Goal: Task Accomplishment & Management: Manage account settings

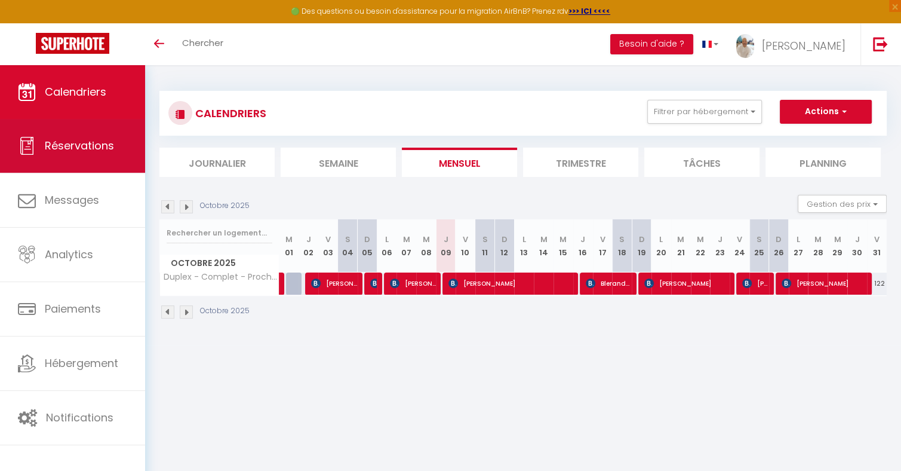
click at [94, 142] on span "Réservations" at bounding box center [79, 145] width 69 height 15
select select "not_cancelled"
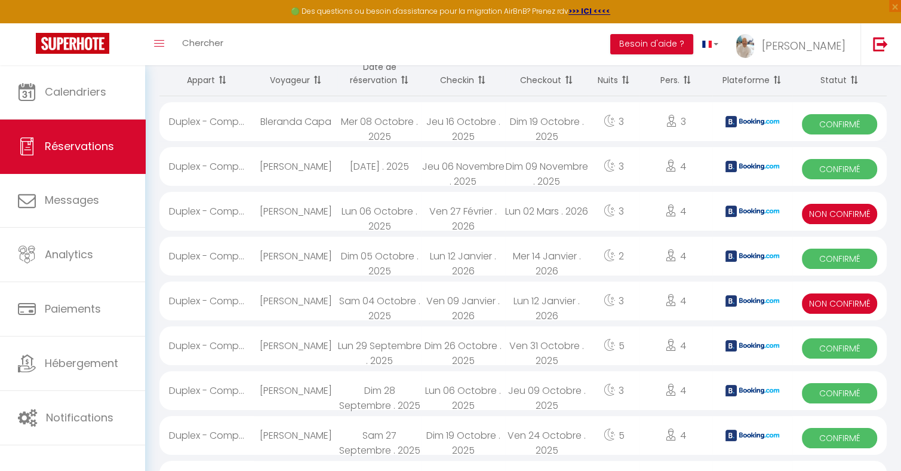
scroll to position [101, 0]
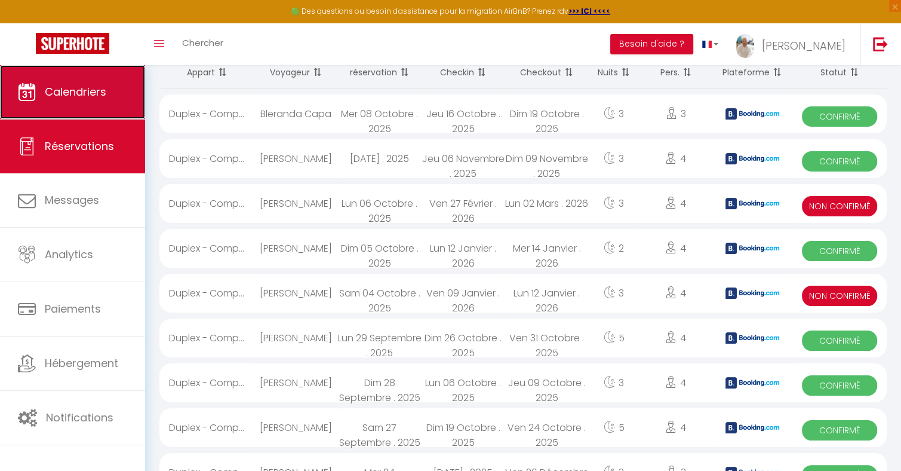
click at [71, 96] on span "Calendriers" at bounding box center [75, 91] width 61 height 15
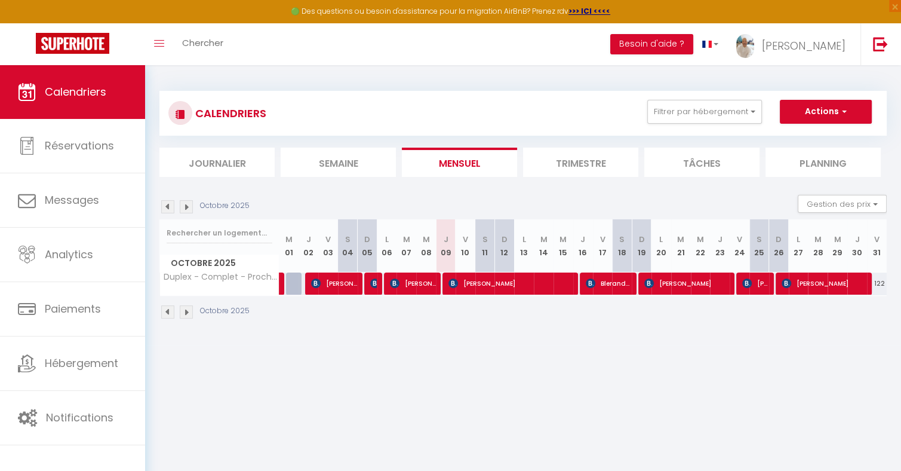
click at [586, 162] on li "Trimestre" at bounding box center [580, 161] width 115 height 29
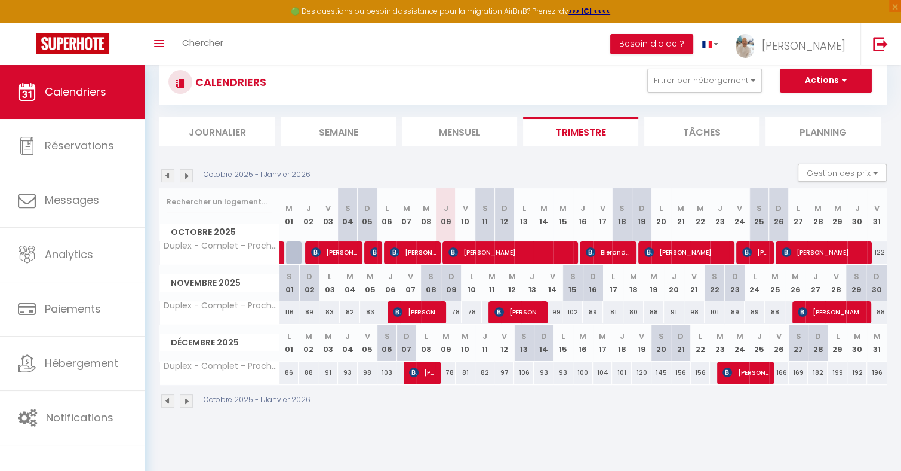
scroll to position [64, 0]
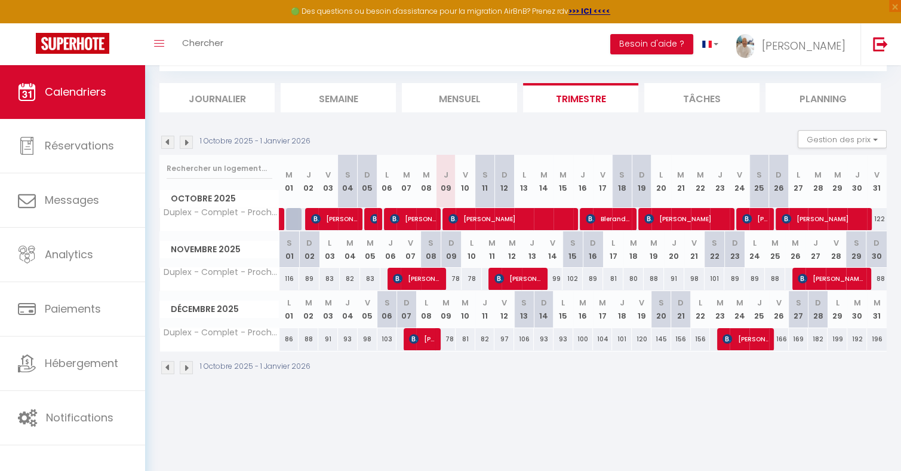
click at [187, 142] on img at bounding box center [186, 142] width 13 height 13
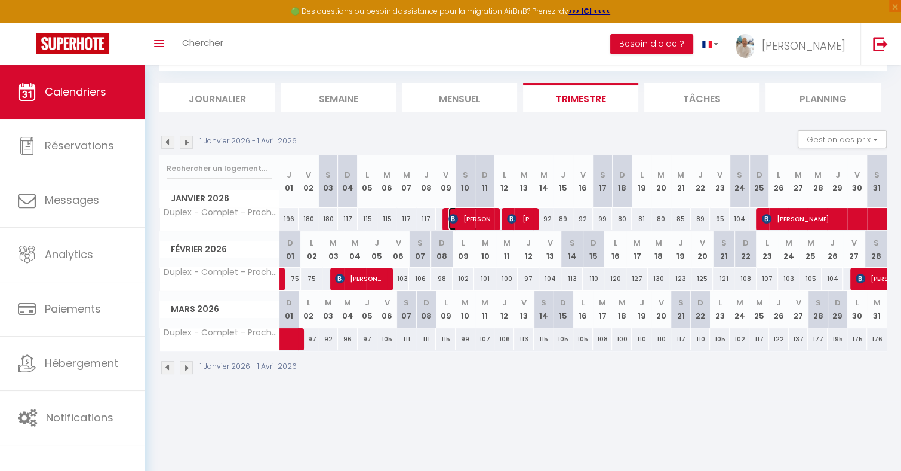
click at [465, 219] on span "[PERSON_NAME]" at bounding box center [471, 218] width 46 height 23
select select "KO"
select select "OK"
select select "0"
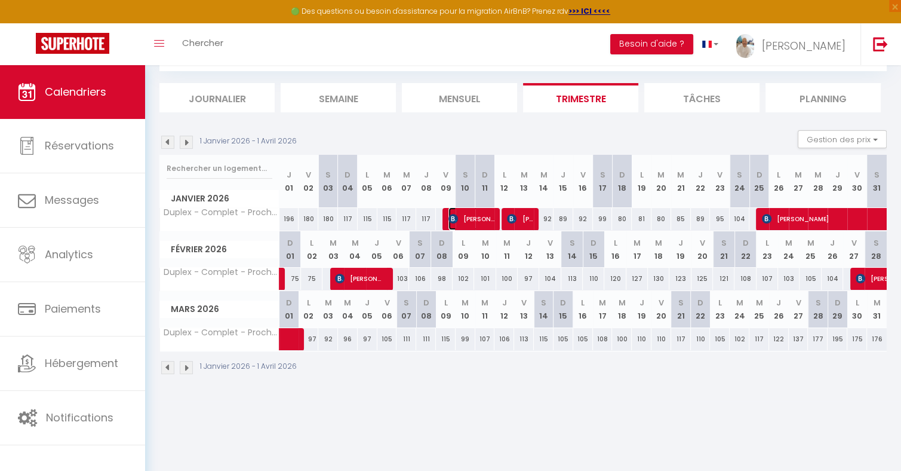
select select "1"
select select
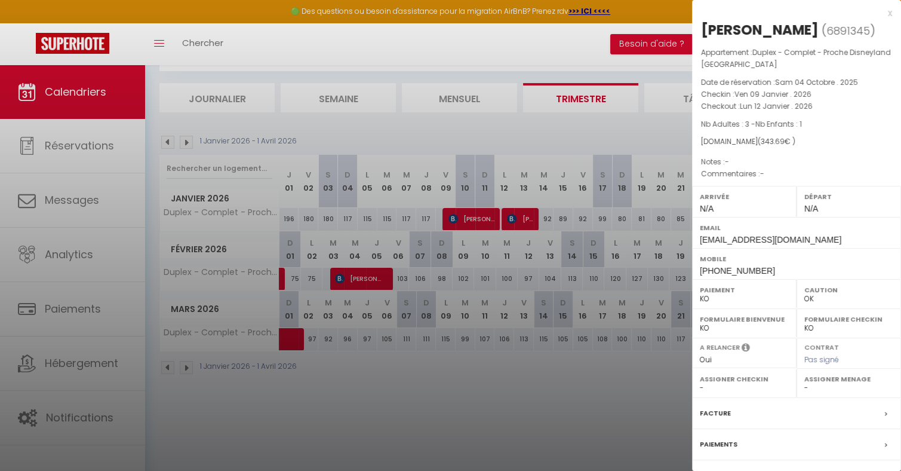
click at [497, 368] on div at bounding box center [450, 235] width 901 height 471
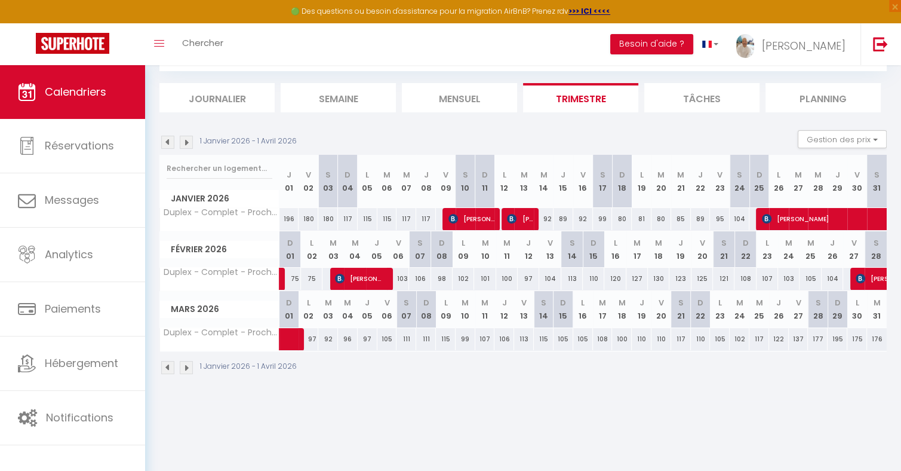
click at [168, 140] on img at bounding box center [167, 142] width 13 height 13
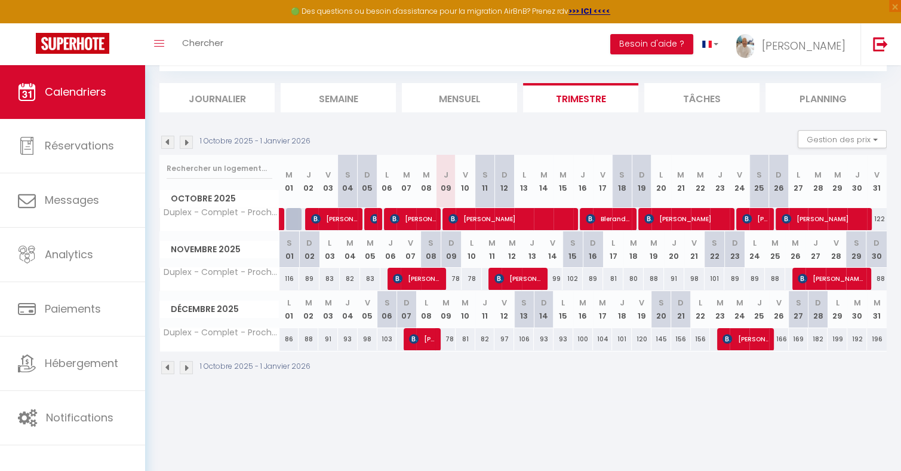
click at [186, 142] on img at bounding box center [186, 142] width 13 height 13
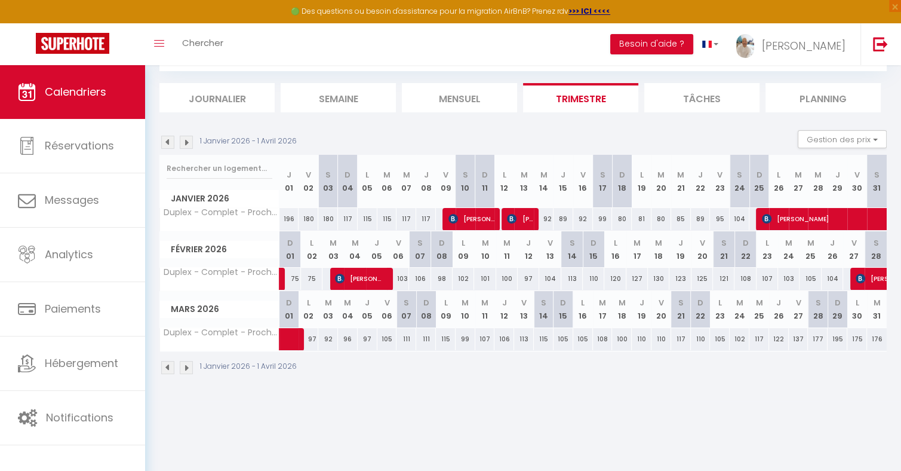
click at [168, 141] on img at bounding box center [167, 142] width 13 height 13
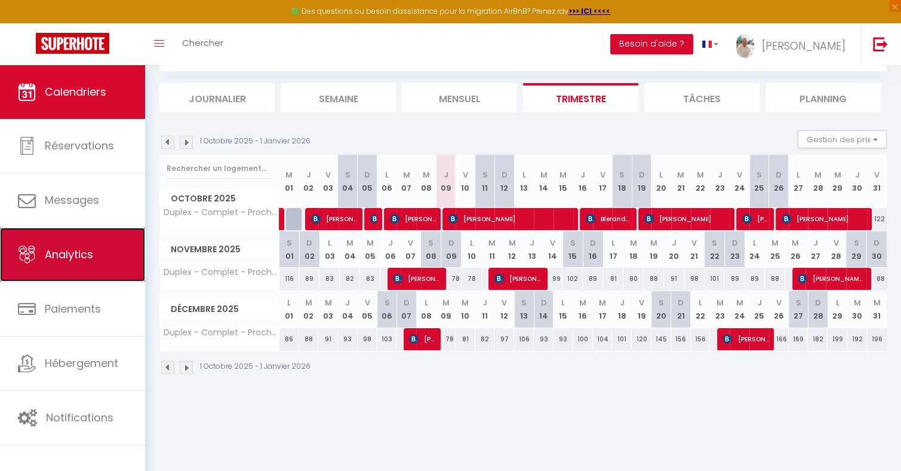
click at [85, 256] on span "Analytics" at bounding box center [69, 254] width 48 height 15
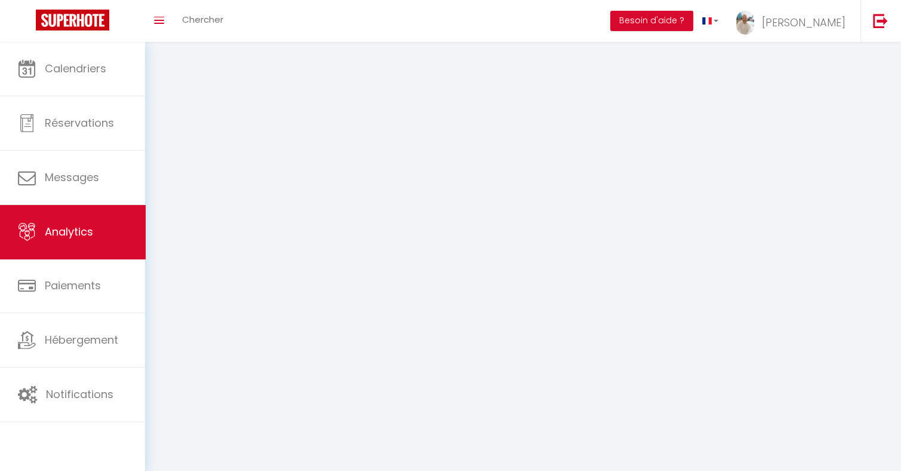
select select "2025"
select select "10"
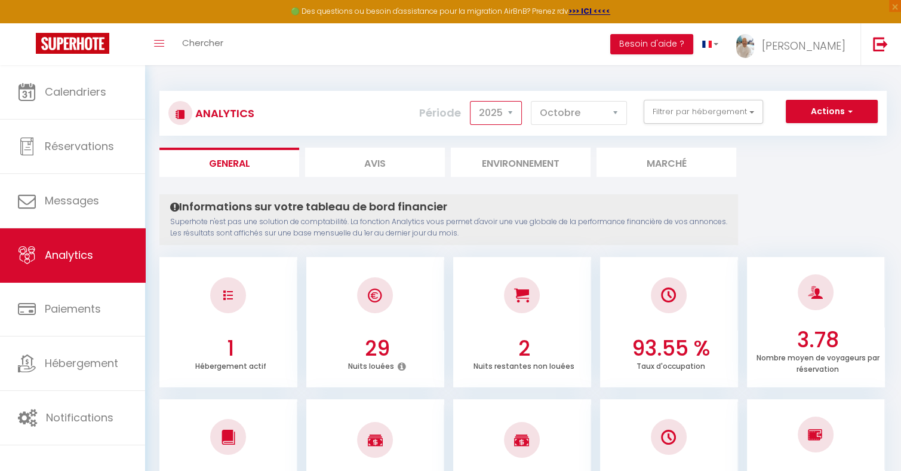
click at [511, 113] on select "2014 2015 2016 2017 2018 2019 2020 2021 2022 2023 2024 2025 2026 2027" at bounding box center [496, 113] width 52 height 24
click at [472, 101] on select "2014 2015 2016 2017 2018 2019 2020 2021 2022 2023 2024 2025 2026 2027" at bounding box center [496, 113] width 52 height 24
click at [511, 113] on select "2014 2015 2016 2017 2018 2019 2020 2021 2022 2023 2024 2025 2026 2027" at bounding box center [496, 113] width 52 height 24
click at [472, 101] on select "2014 2015 2016 2017 2018 2019 2020 2021 2022 2023 2024 2025 2026 2027" at bounding box center [496, 113] width 52 height 24
click at [511, 113] on select "2014 2015 2016 2017 2018 2019 2020 2021 2022 2023 2024 2025 2026 2027" at bounding box center [496, 113] width 52 height 24
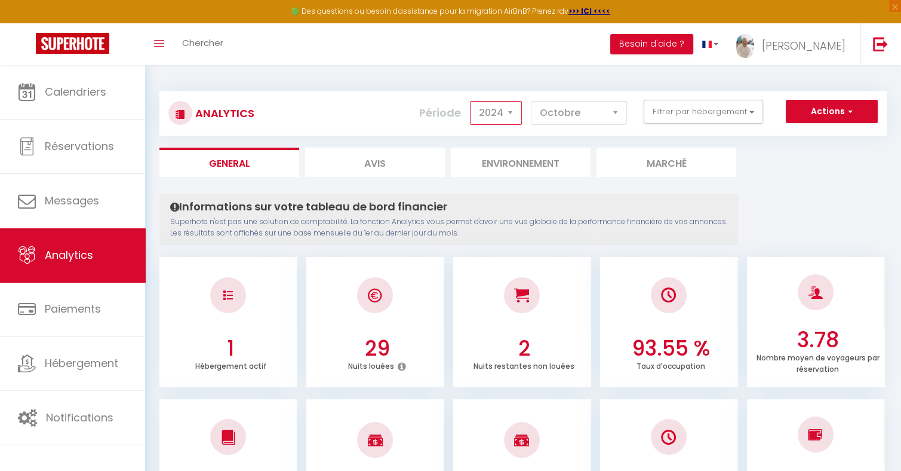
click at [472, 101] on select "2014 2015 2016 2017 2018 2019 2020 2021 2022 2023 2024 2025 2026 2027" at bounding box center [496, 113] width 52 height 24
click at [511, 110] on select "2014 2015 2016 2017 2018 2019 2020 2021 2022 2023 2024 2025 2026 2027" at bounding box center [496, 113] width 52 height 24
select select "2025"
click at [472, 101] on select "2014 2015 2016 2017 2018 2019 2020 2021 2022 2023 2024 2025 2026 2027" at bounding box center [496, 113] width 52 height 24
click at [854, 109] on button "Actions" at bounding box center [832, 112] width 92 height 24
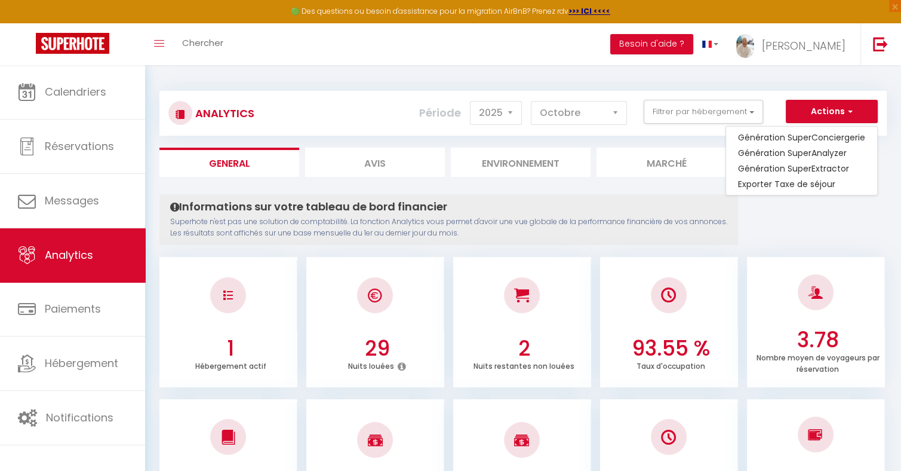
click at [678, 163] on li "Marché" at bounding box center [666, 161] width 140 height 29
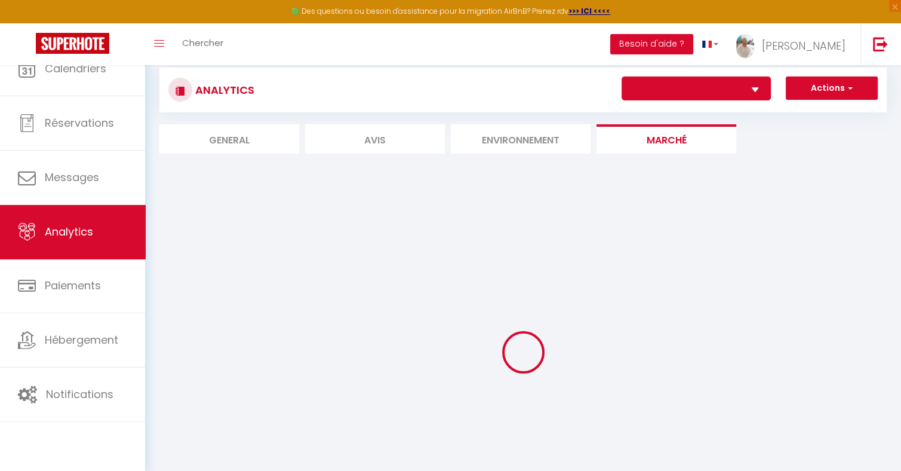
select select "56172"
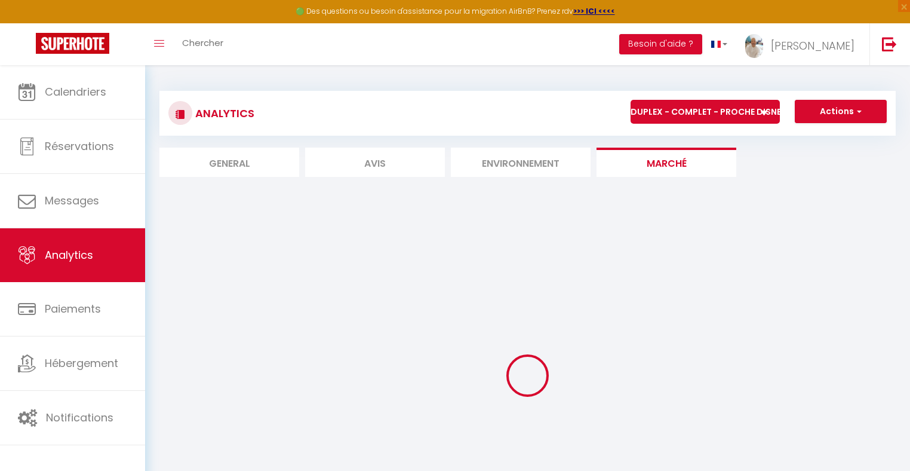
select select "2"
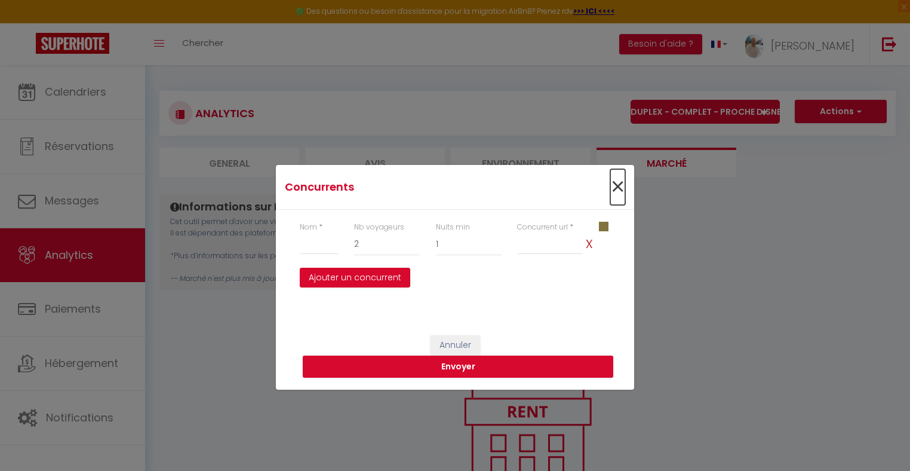
click at [620, 188] on span "×" at bounding box center [617, 187] width 15 height 36
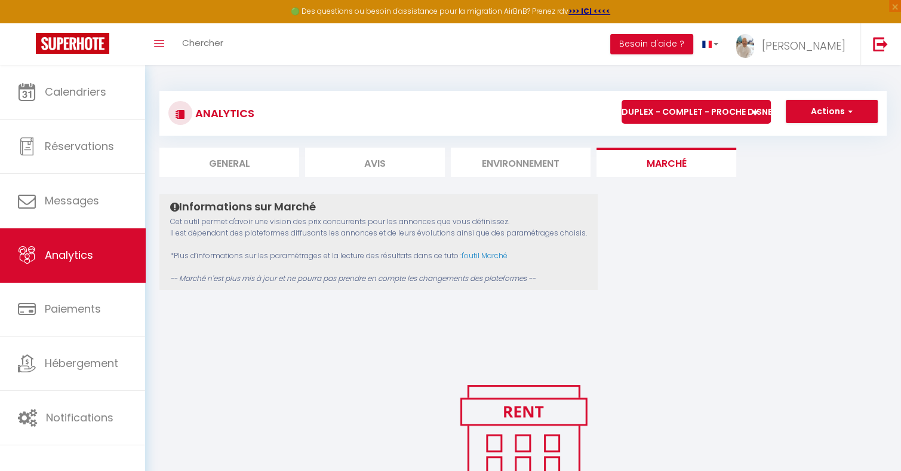
click at [227, 160] on li "General" at bounding box center [229, 161] width 140 height 29
select select "2025"
select select "10"
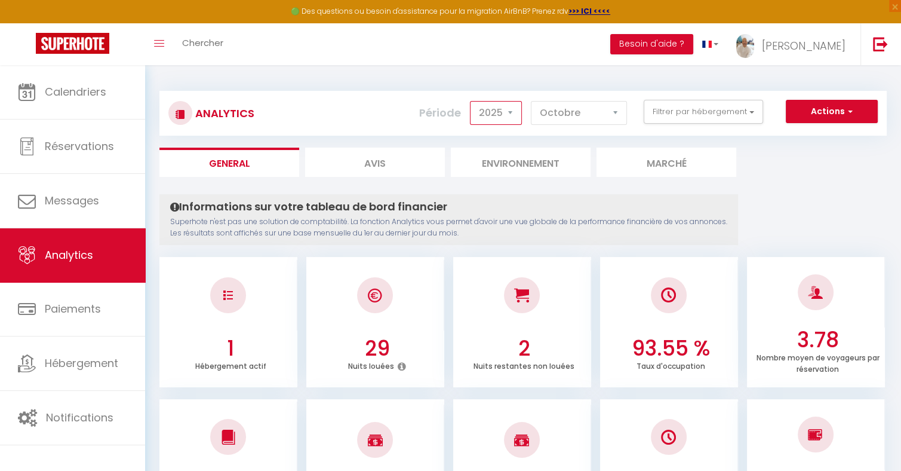
click at [511, 112] on select "2014 2015 2016 2017 2018 2019 2020 2021 2022 2023 2024 2025 2026 2027" at bounding box center [496, 113] width 52 height 24
select select "2026"
click at [472, 101] on select "2014 2015 2016 2017 2018 2019 2020 2021 2022 2023 2024 2025 2026 2027" at bounding box center [496, 113] width 52 height 24
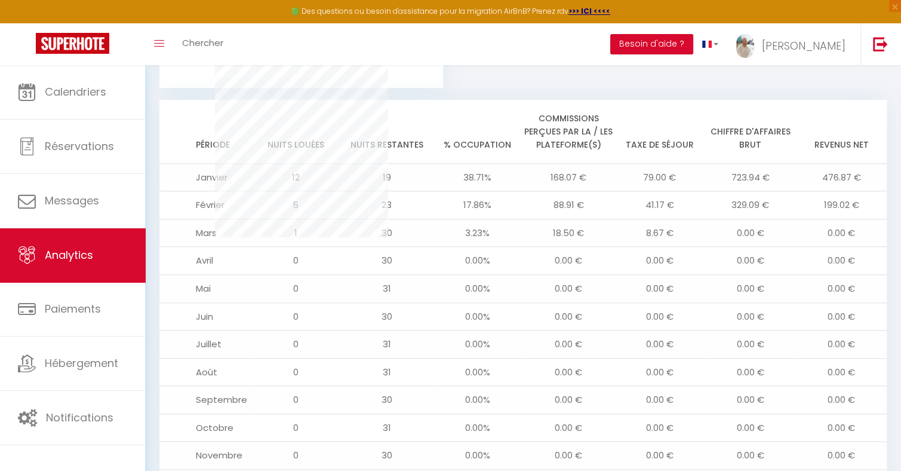
scroll to position [1172, 0]
drag, startPoint x: 907, startPoint y: 330, endPoint x: 870, endPoint y: 82, distance: 251.1
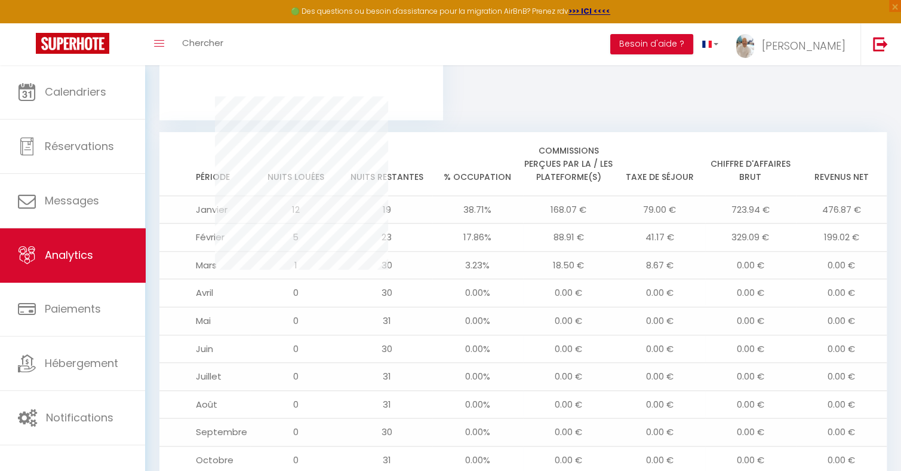
scroll to position [1138, 0]
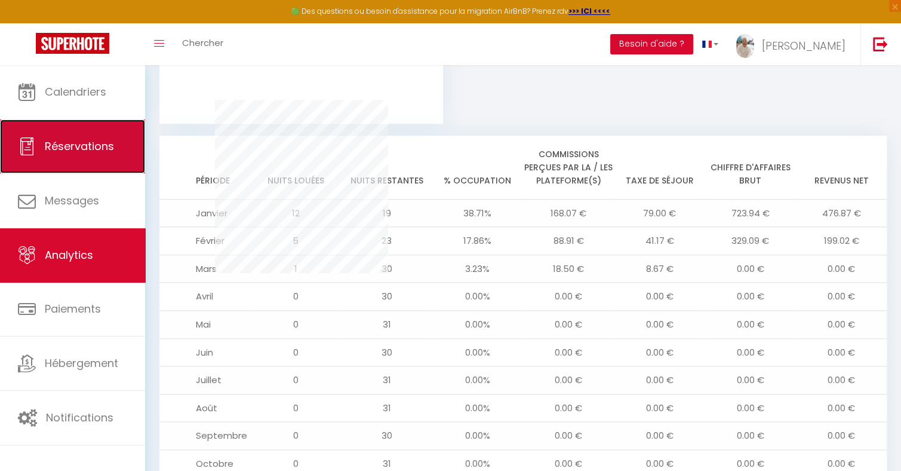
click at [73, 144] on span "Réservations" at bounding box center [79, 146] width 69 height 15
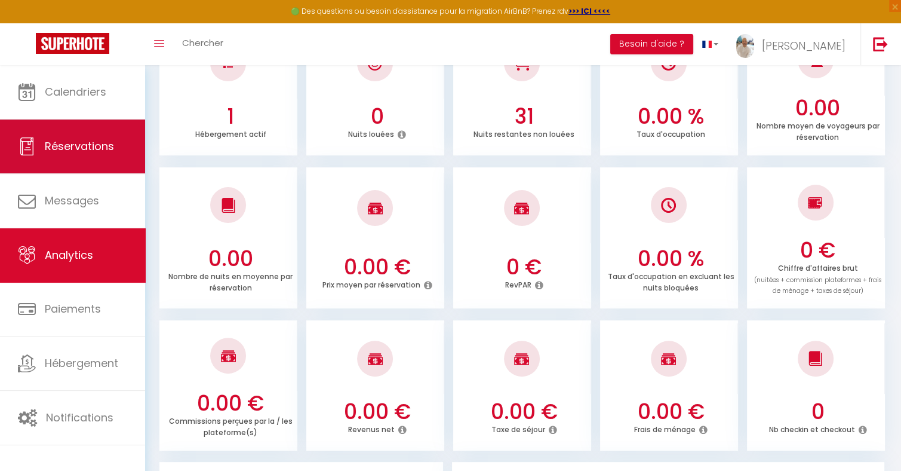
select select "not_cancelled"
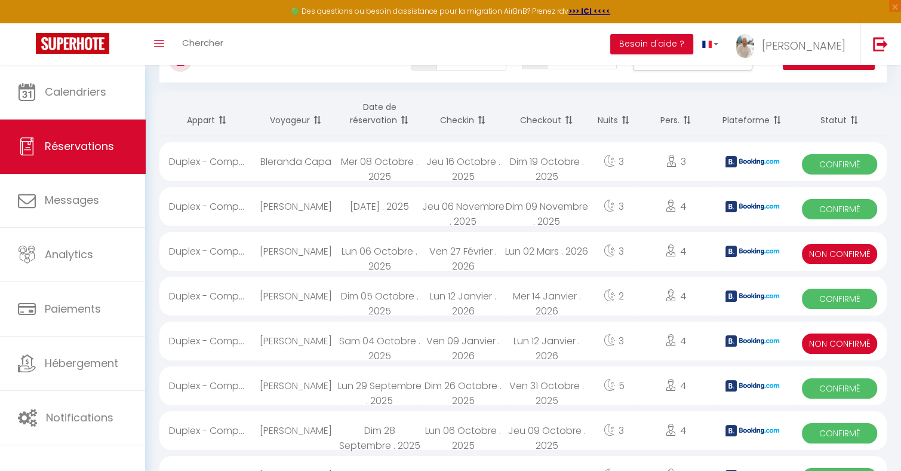
scroll to position [51, 0]
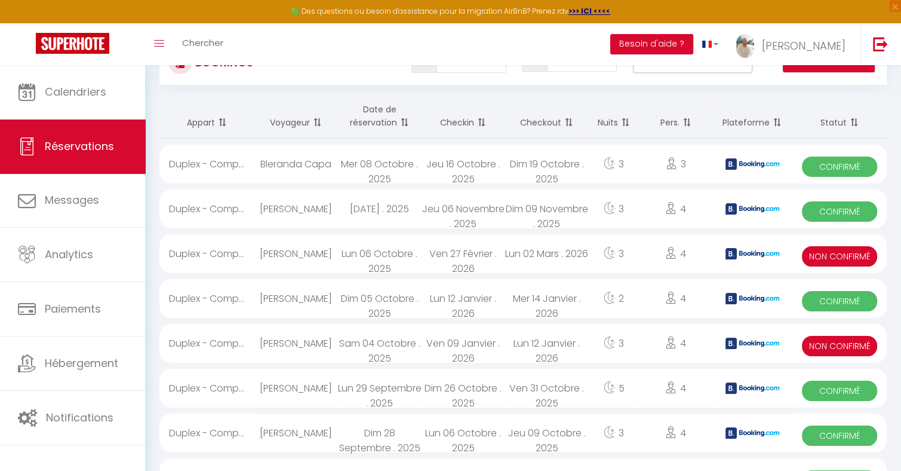
click at [558, 259] on div "Lun 02 Mars . 2026" at bounding box center [547, 253] width 84 height 39
select select "KO"
select select "OK"
select select "0"
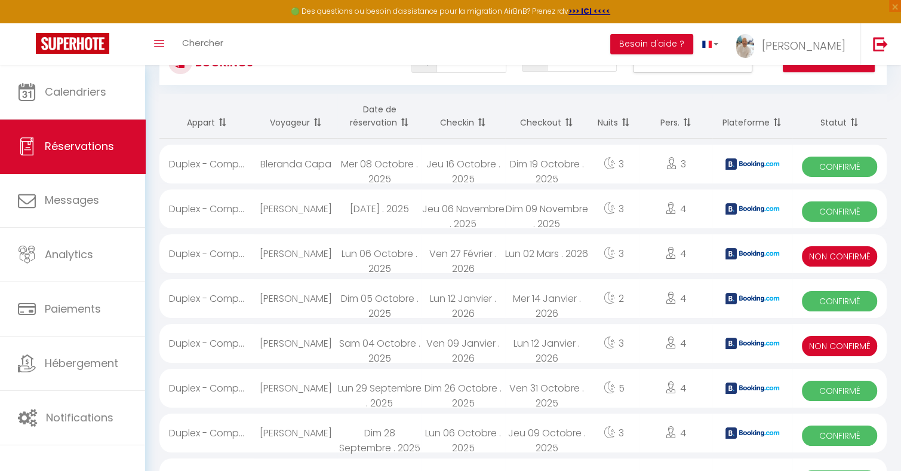
select select "1"
select select
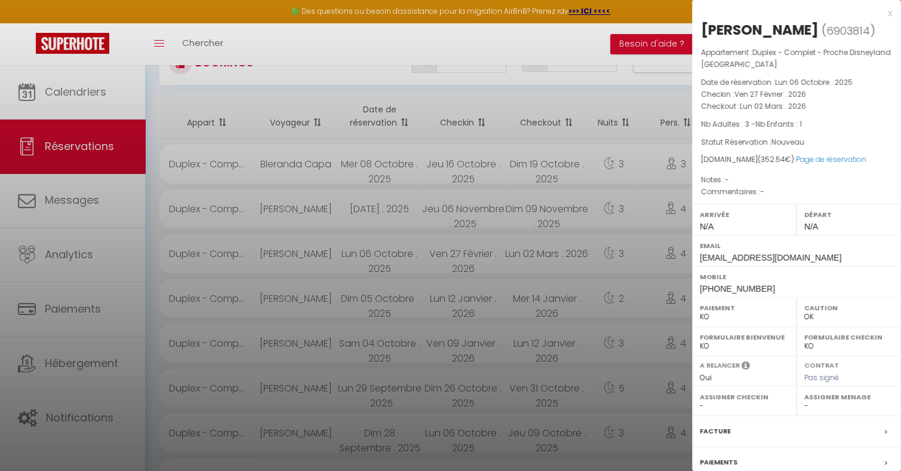
click at [573, 41] on div at bounding box center [450, 235] width 901 height 471
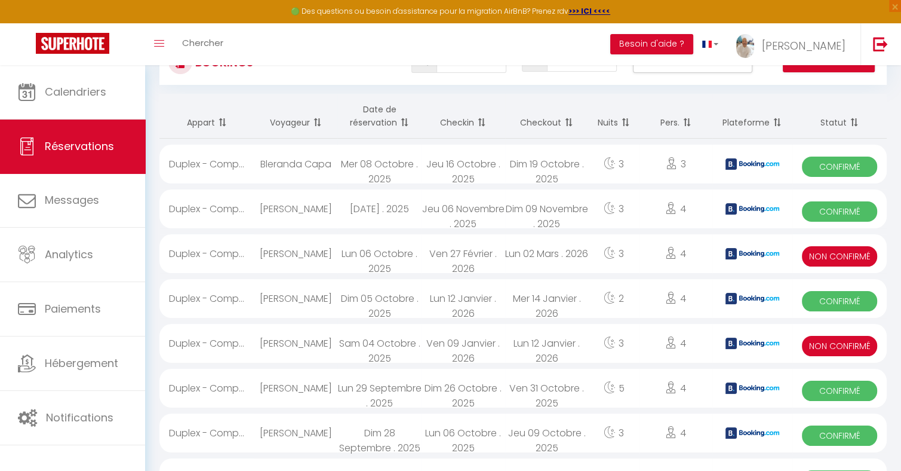
click at [558, 340] on div "Lun 12 Janvier . 2026" at bounding box center [547, 343] width 84 height 39
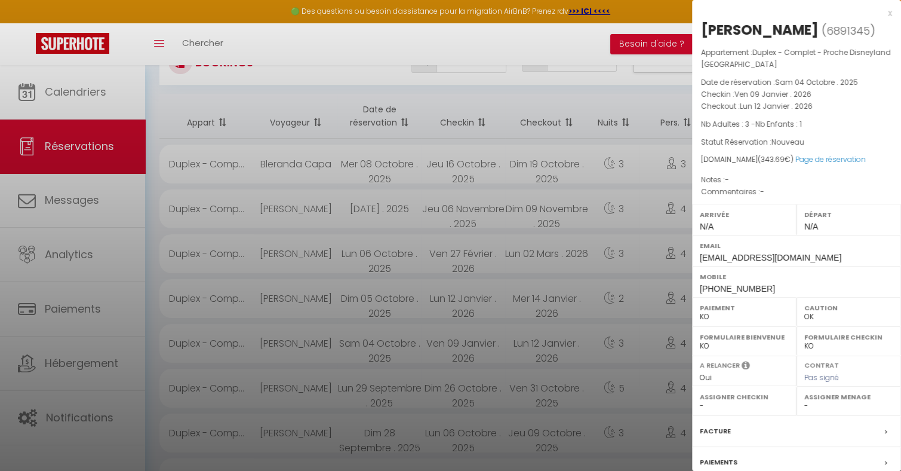
click at [576, 37] on div at bounding box center [450, 235] width 901 height 471
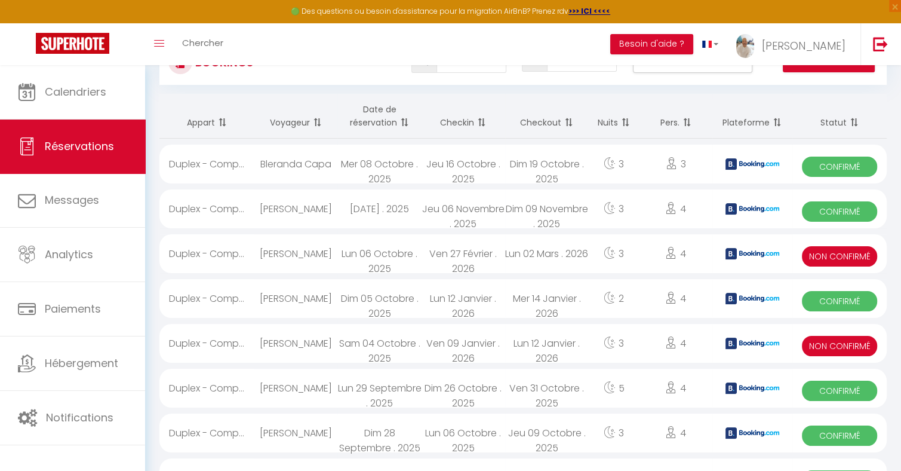
click at [490, 306] on div "Lun 12 Janvier . 2026" at bounding box center [463, 298] width 84 height 39
select select "OK"
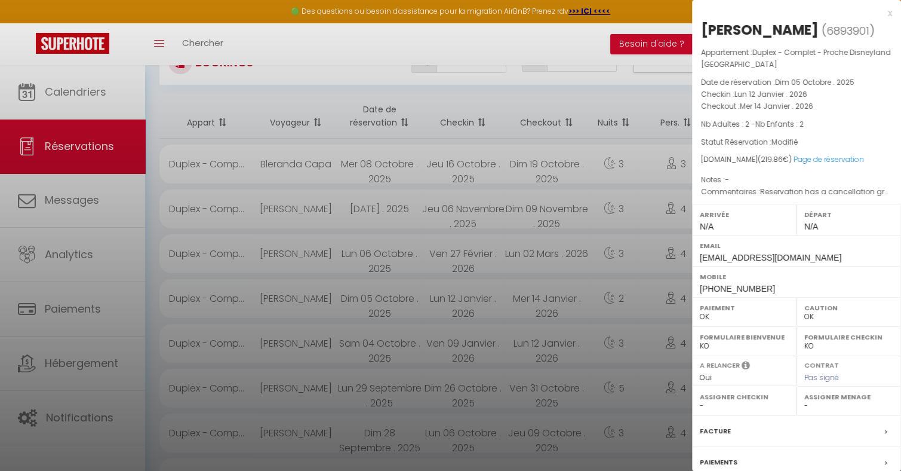
click at [561, 42] on div at bounding box center [450, 235] width 901 height 471
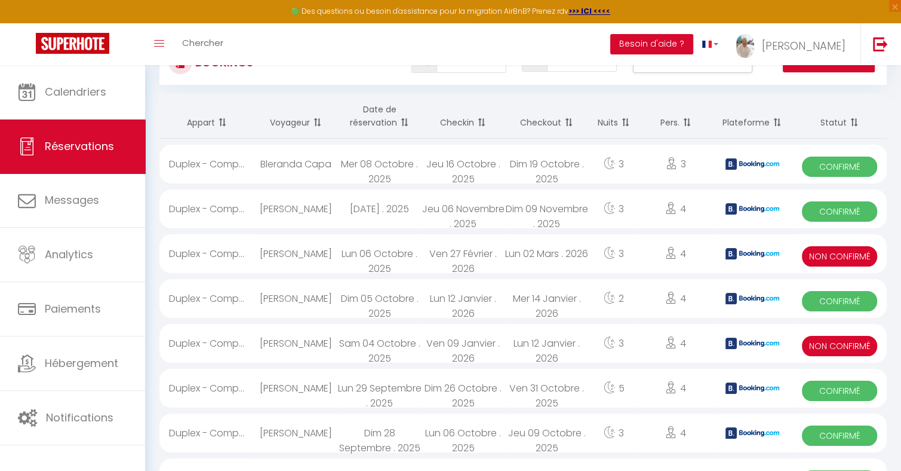
click at [459, 118] on th "Checkin" at bounding box center [463, 116] width 84 height 45
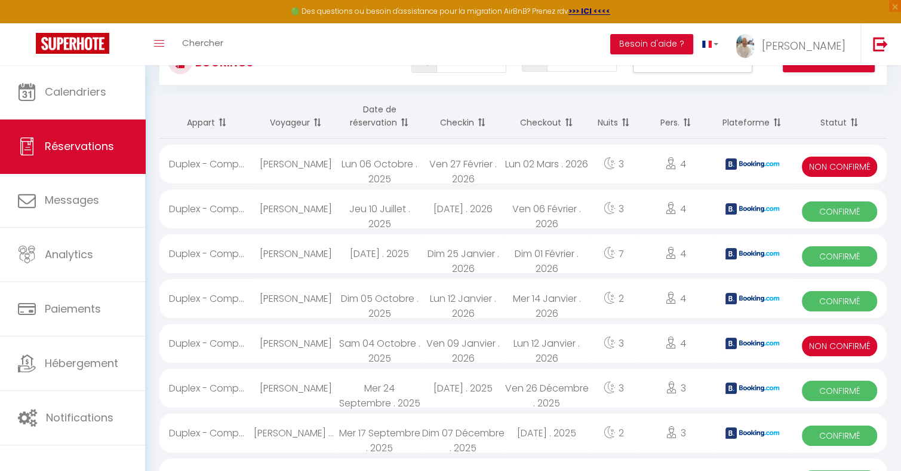
click at [473, 255] on div "Dim 25 Janvier . 2026" at bounding box center [463, 253] width 84 height 39
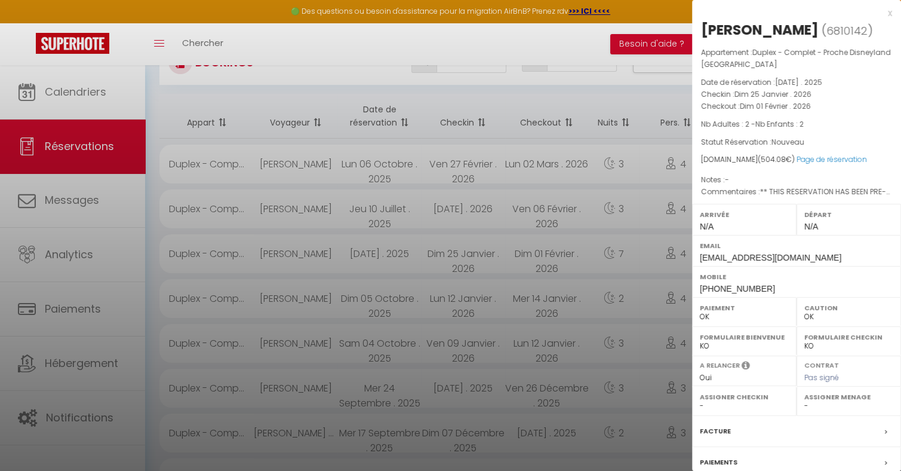
click at [539, 41] on div at bounding box center [450, 235] width 901 height 471
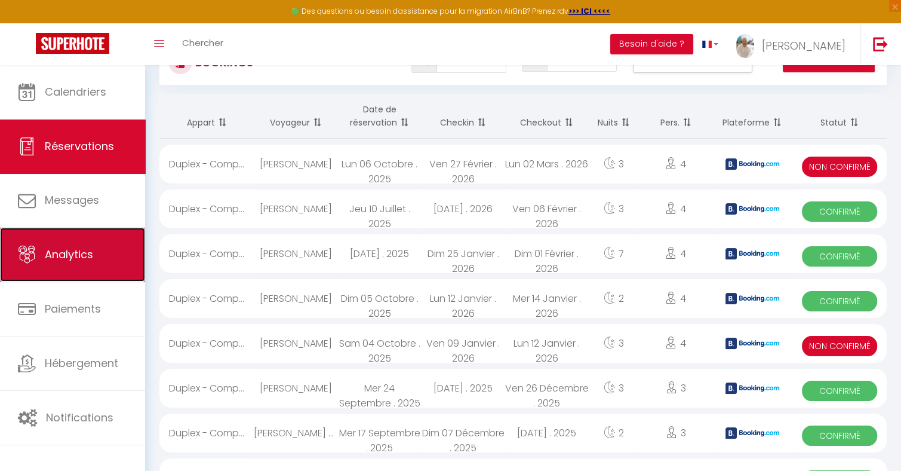
click at [63, 251] on span "Analytics" at bounding box center [69, 254] width 48 height 15
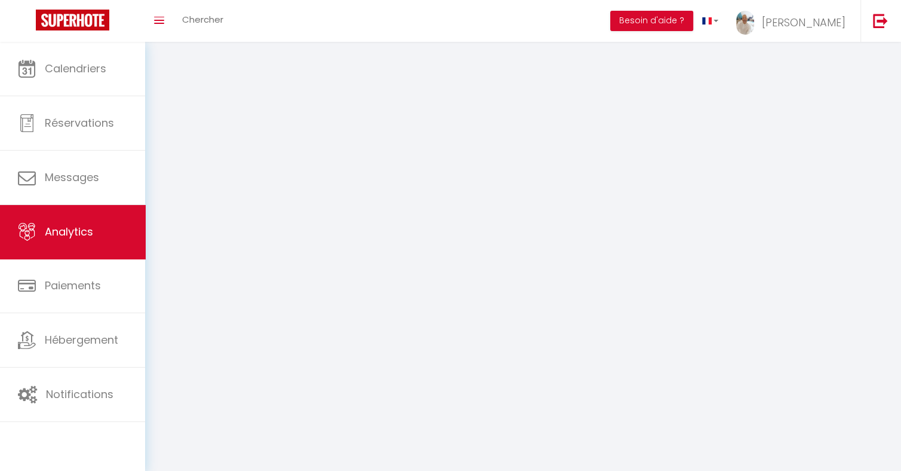
select select "2025"
select select "10"
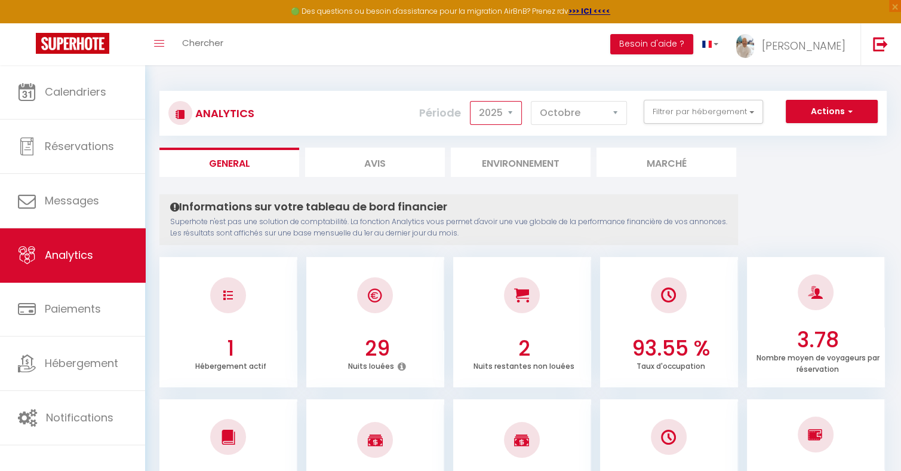
click at [511, 110] on select "2014 2015 2016 2017 2018 2019 2020 2021 2022 2023 2024 2025 2026 2027" at bounding box center [496, 113] width 52 height 24
click at [472, 101] on select "2014 2015 2016 2017 2018 2019 2020 2021 2022 2023 2024 2025 2026 2027" at bounding box center [496, 113] width 52 height 24
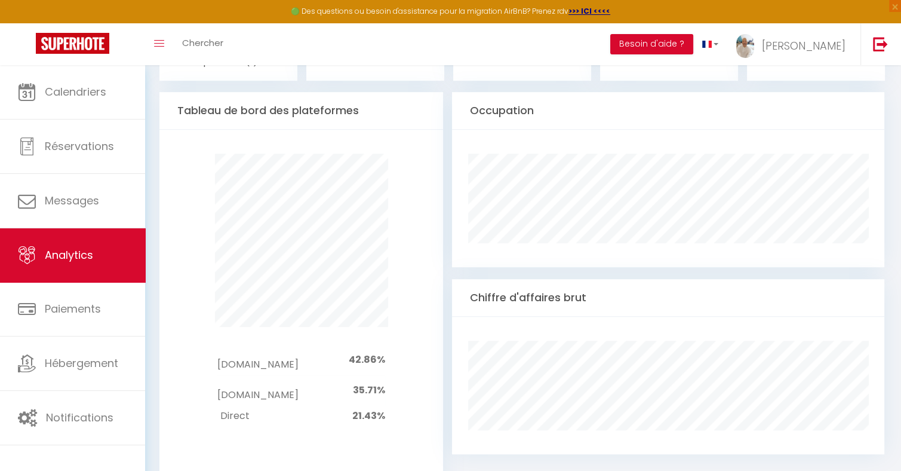
scroll to position [595, 0]
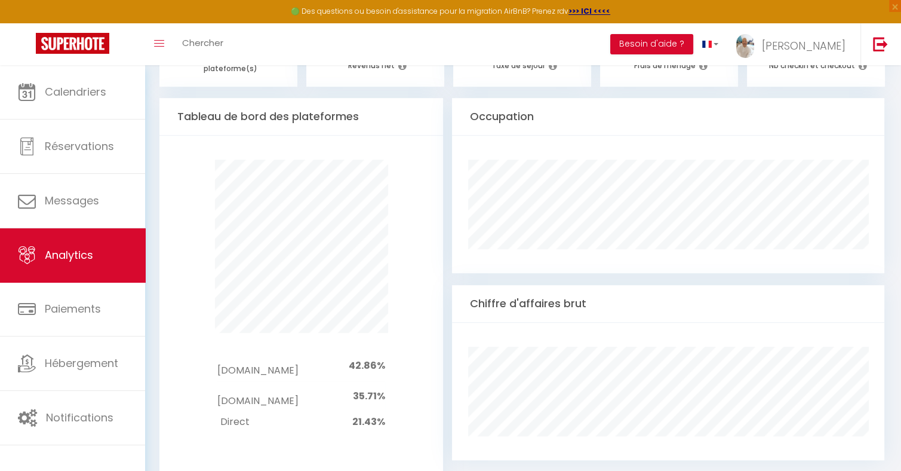
click at [719, 115] on div "Occupation" at bounding box center [668, 117] width 433 height 38
drag, startPoint x: 906, startPoint y: 230, endPoint x: 755, endPoint y: 112, distance: 191.8
click at [755, 112] on div "Occupation" at bounding box center [668, 117] width 433 height 38
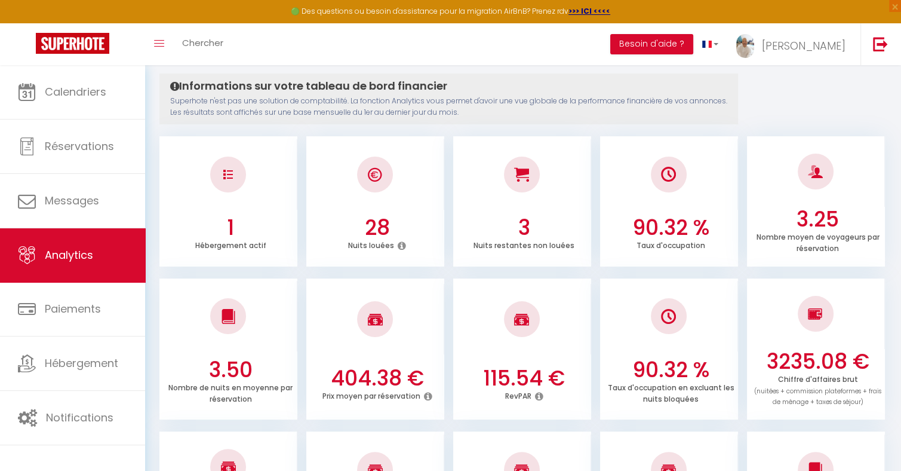
scroll to position [0, 0]
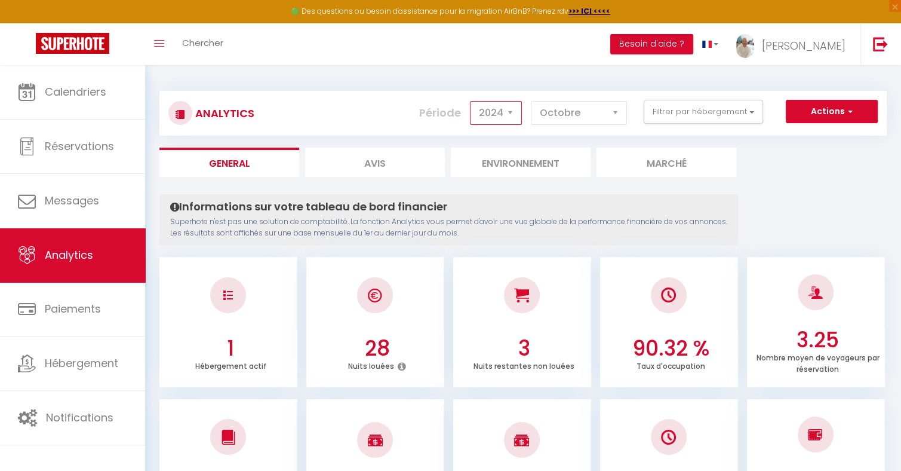
click at [512, 112] on select "2014 2015 2016 2017 2018 2019 2020 2021 2022 2023 2024 2025 2026 2027" at bounding box center [496, 113] width 52 height 24
select select "2025"
click at [472, 101] on select "2014 2015 2016 2017 2018 2019 2020 2021 2022 2023 2024 2025 2026 2027" at bounding box center [496, 113] width 52 height 24
click at [375, 161] on li "Avis" at bounding box center [375, 161] width 140 height 29
select select "2025"
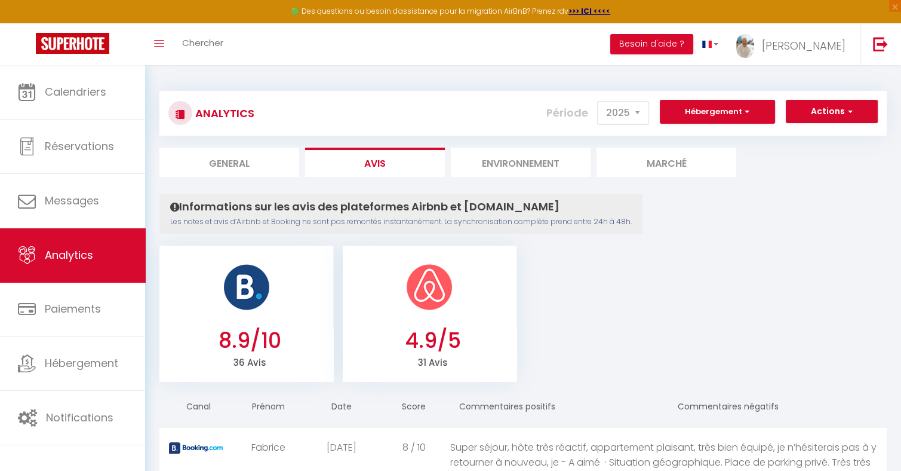
click at [534, 161] on li "Environnement" at bounding box center [521, 161] width 140 height 29
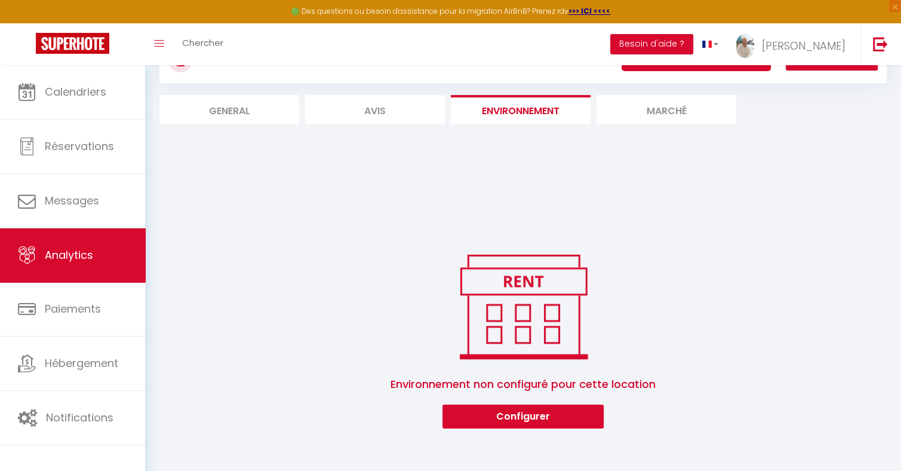
scroll to position [67, 0]
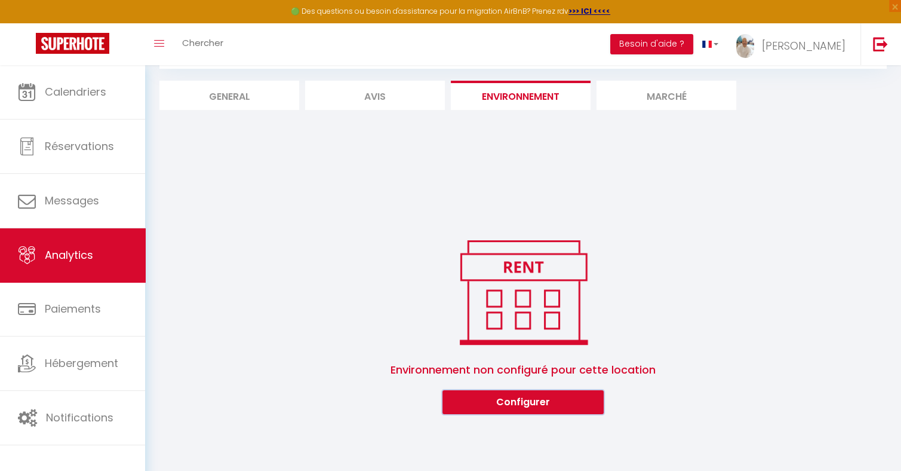
click at [530, 404] on button "Configurer" at bounding box center [522, 402] width 161 height 24
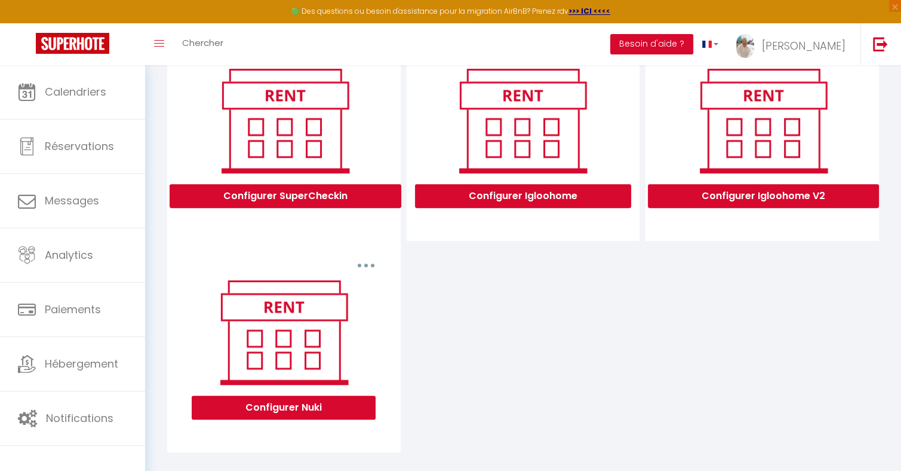
scroll to position [404, 0]
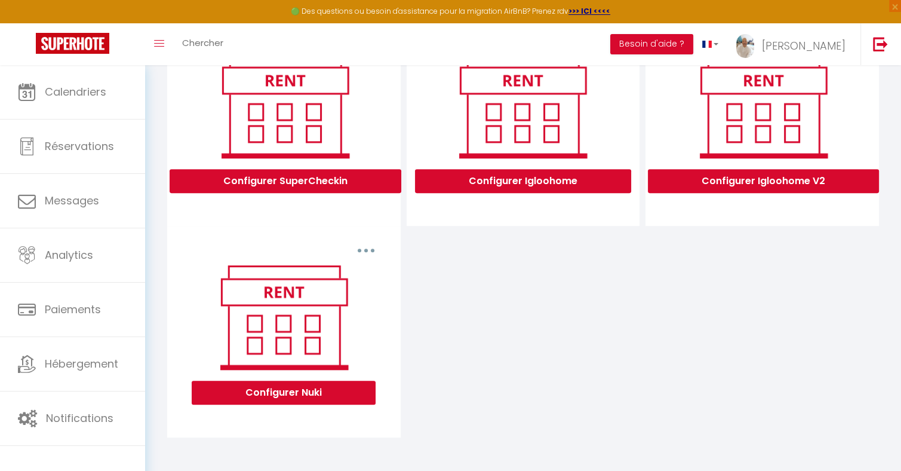
click at [365, 250] on icon "button" at bounding box center [366, 250] width 4 height 4
click at [493, 313] on div "Configurer SuperCheckin Configurer Igloohome Configurer Igloohome V2 Supprimer …" at bounding box center [523, 227] width 718 height 422
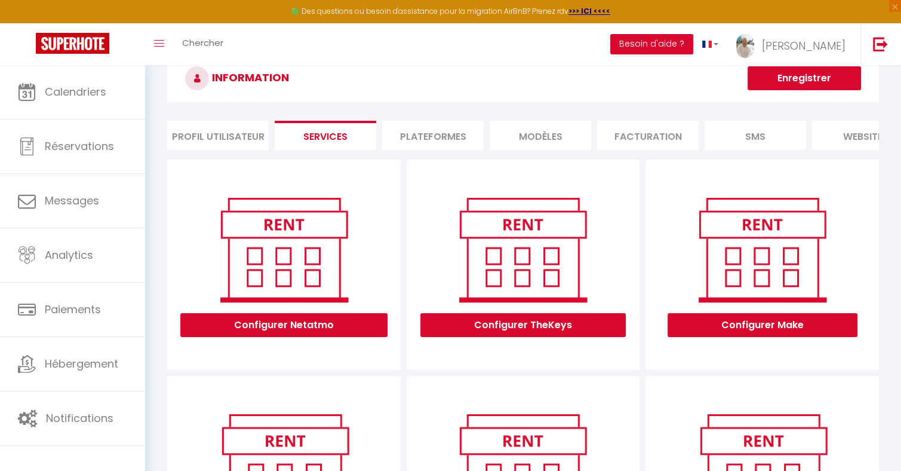
scroll to position [0, 0]
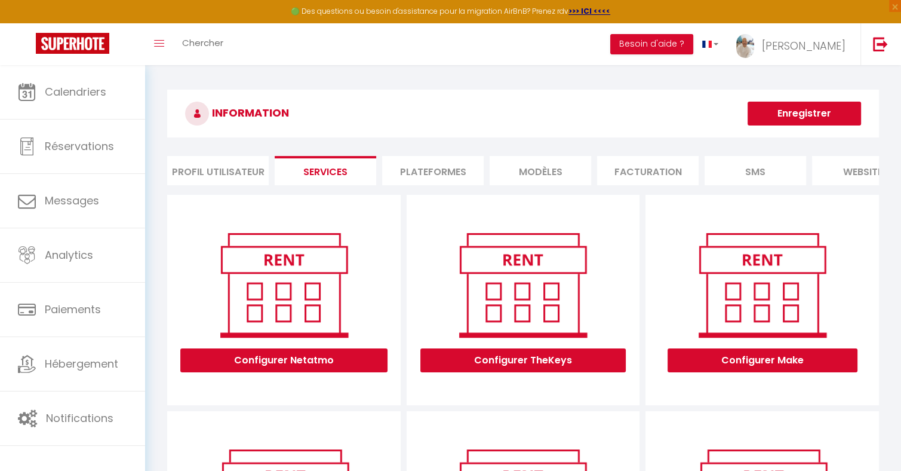
click at [227, 174] on li "Profil Utilisateur" at bounding box center [218, 170] width 102 height 29
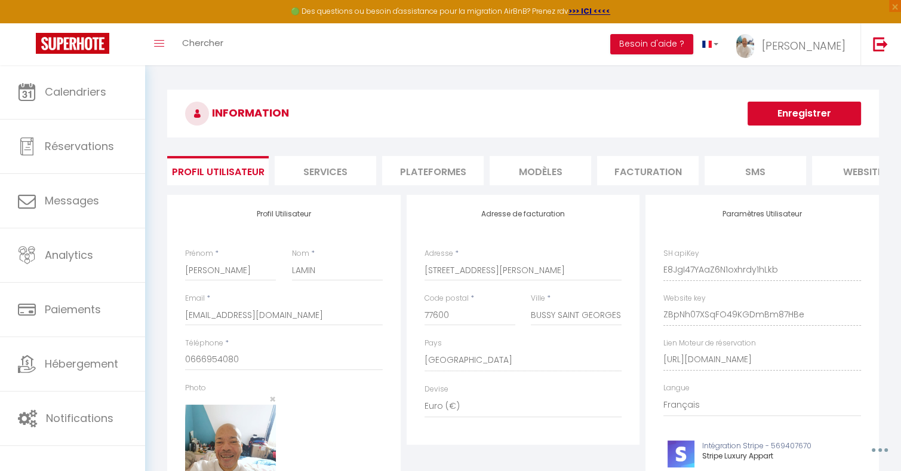
click at [325, 175] on li "Services" at bounding box center [326, 170] width 102 height 29
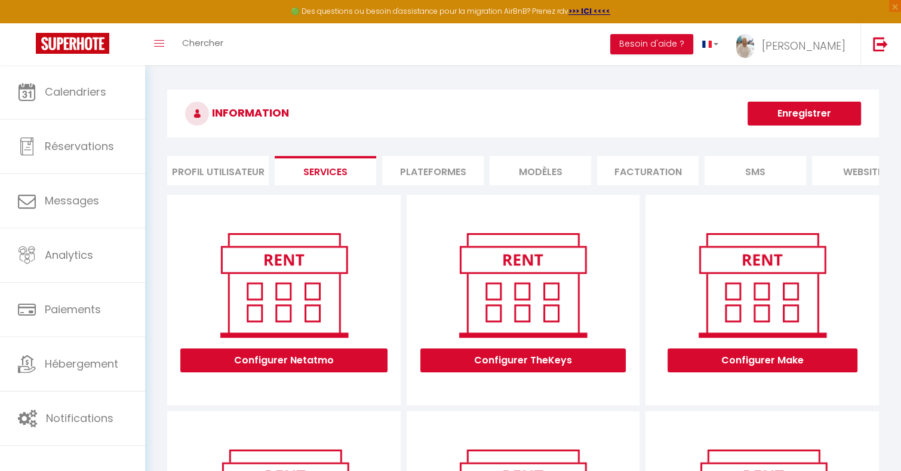
click at [444, 166] on li "Plateformes" at bounding box center [433, 170] width 102 height 29
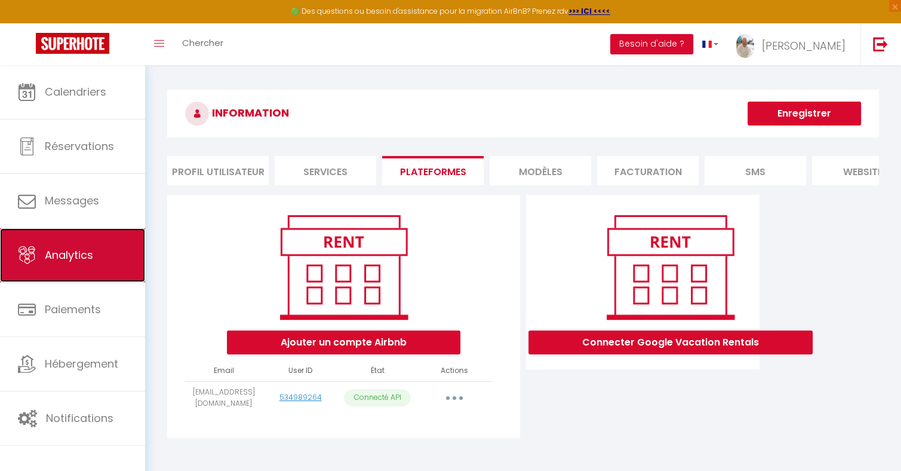
click at [64, 249] on span "Analytics" at bounding box center [69, 254] width 48 height 15
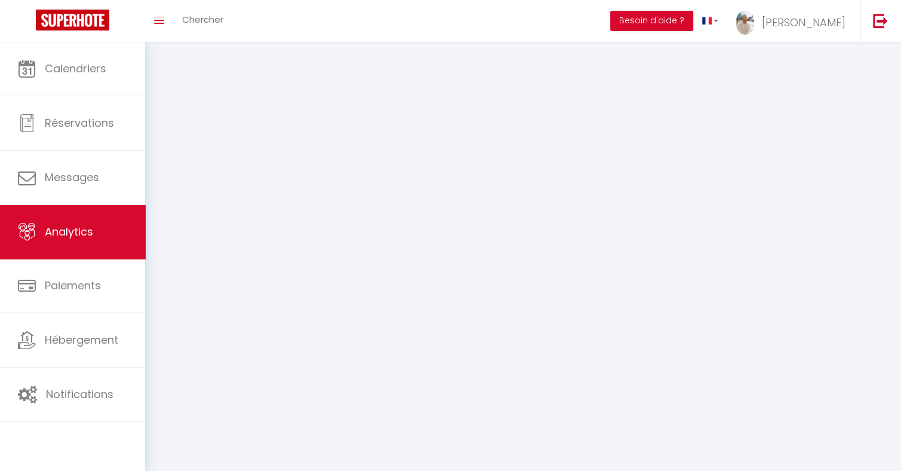
select select "2025"
select select "10"
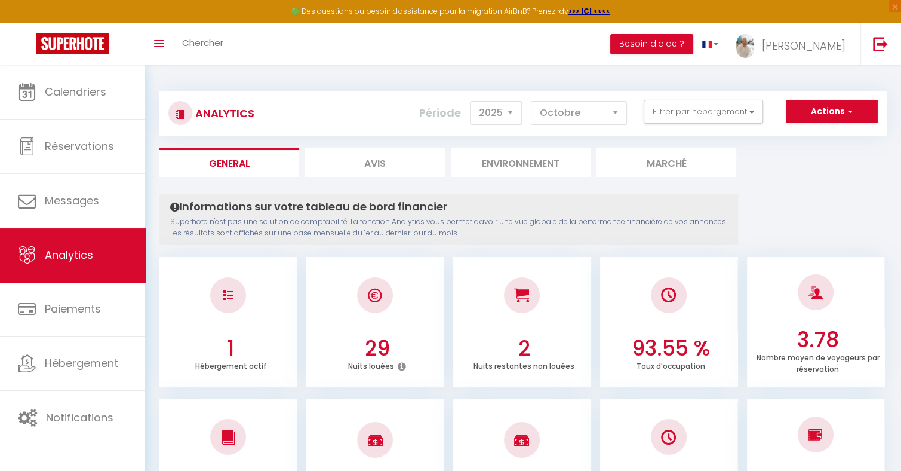
click at [672, 162] on li "Marché" at bounding box center [666, 161] width 140 height 29
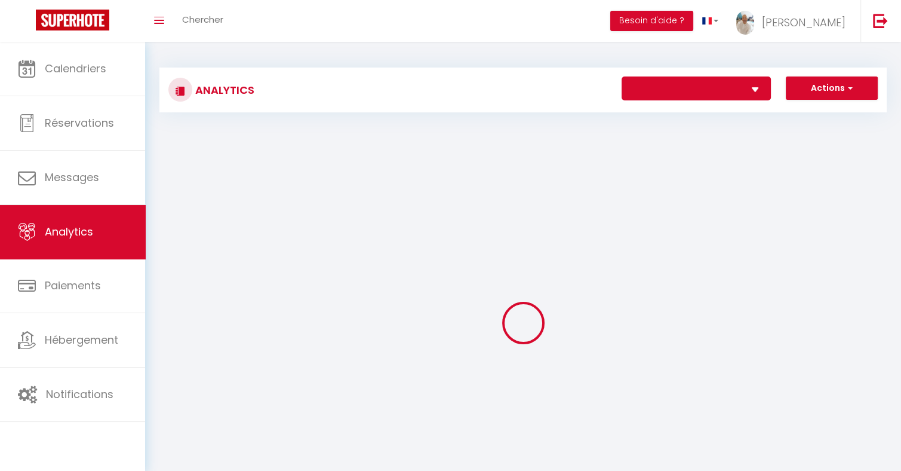
select select "56172"
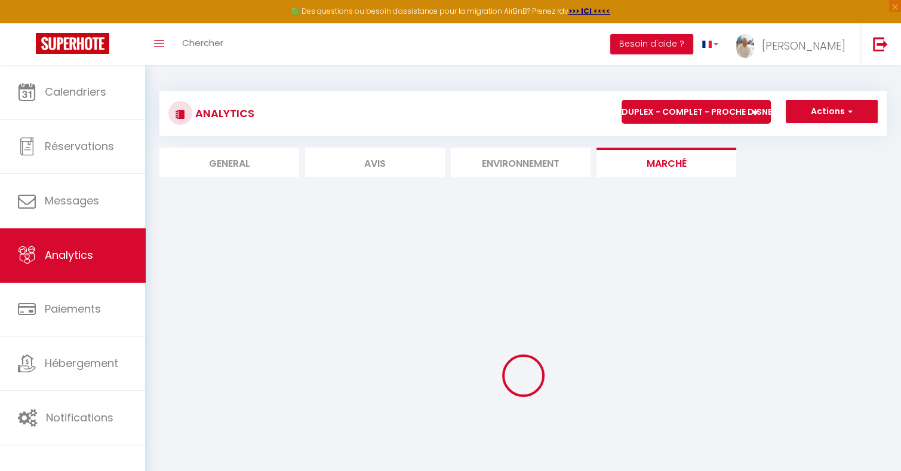
select select "2"
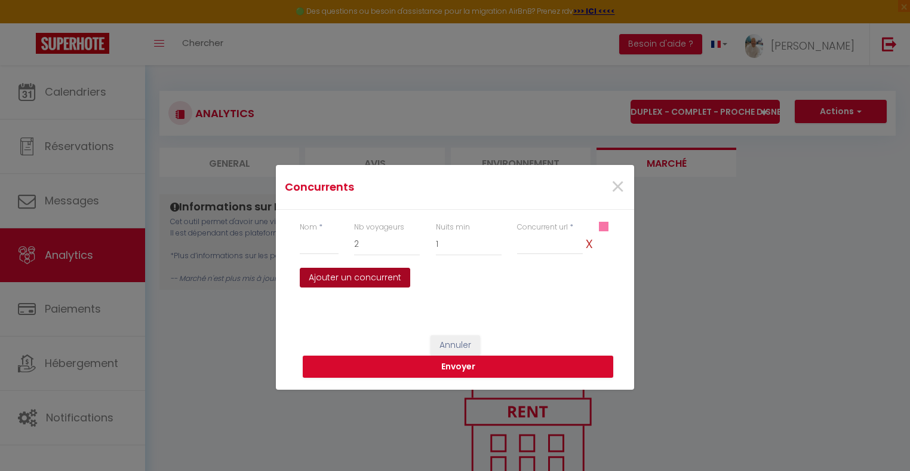
click at [367, 278] on button "Ajouter un concurrent" at bounding box center [355, 277] width 110 height 20
select select
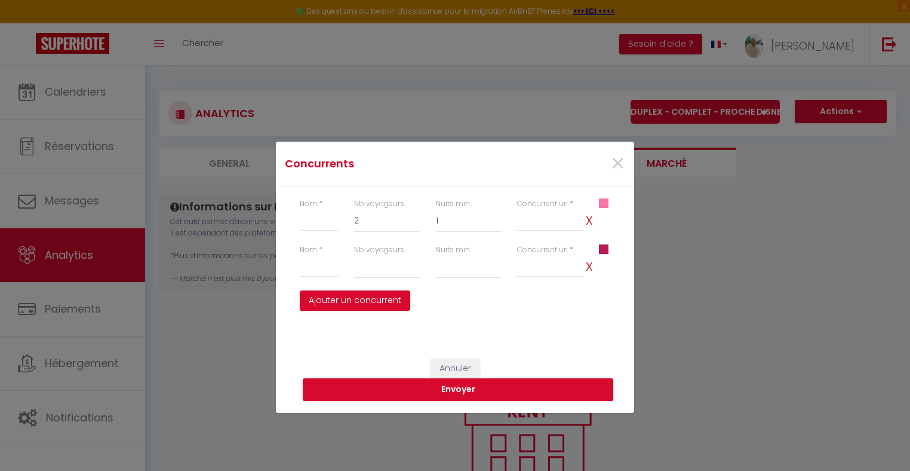
click at [591, 268] on div "#B71A55" at bounding box center [604, 267] width 27 height 46
click at [607, 249] on span at bounding box center [604, 249] width 10 height 10
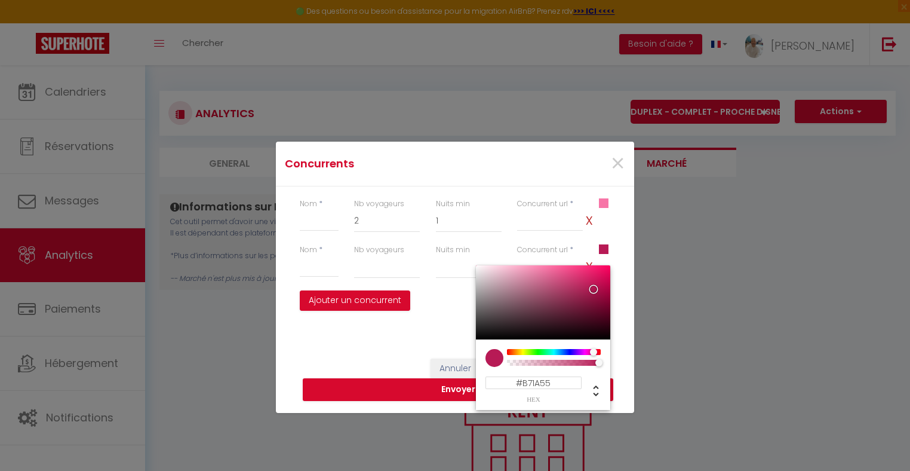
click at [697, 229] on div "Concurrents × Nom * Nb voyageurs 1 2 3 4 5 6 7 8 9 10 11 12 13 14 15 16 17 18 1…" at bounding box center [455, 235] width 910 height 471
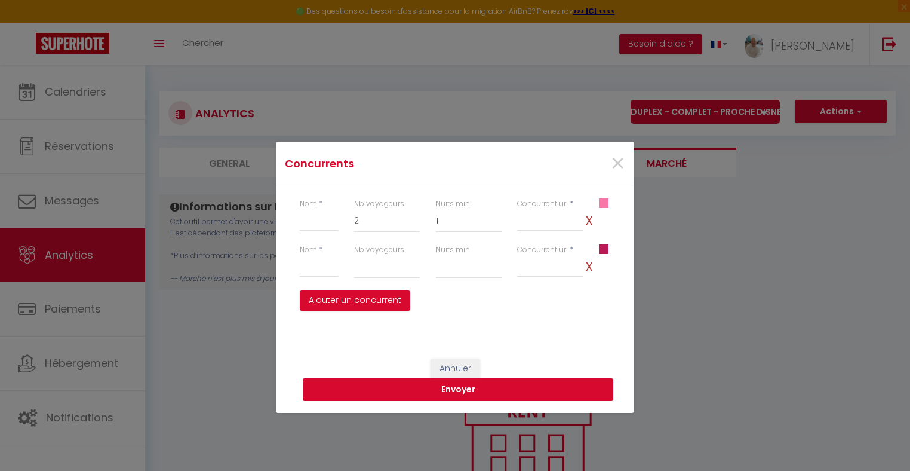
click at [461, 388] on button "Envoyer" at bounding box center [458, 389] width 310 height 23
click at [537, 322] on div "Nom * Nb voyageurs 1 2 3 4 5 6 7 8 9 10 11 12 13 14 15 16 17 18 19 20 Nuits min…" at bounding box center [455, 254] width 358 height 136
click at [588, 268] on span "x" at bounding box center [589, 265] width 12 height 23
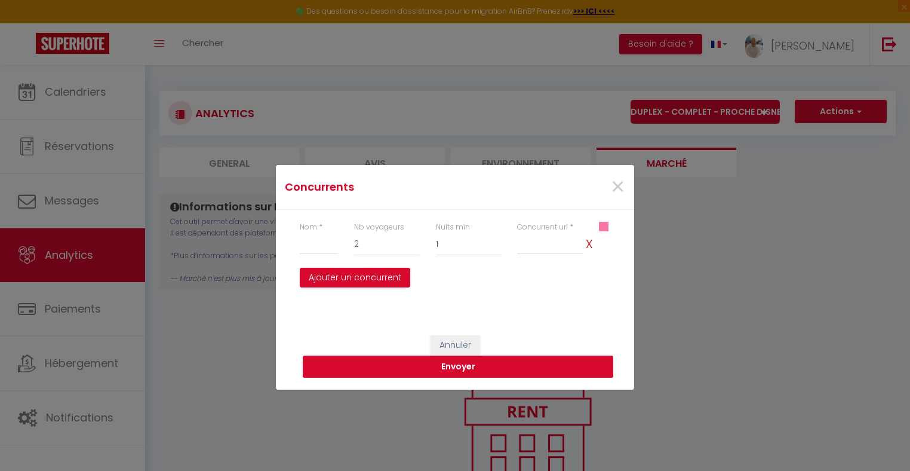
click at [460, 366] on button "Envoyer" at bounding box center [458, 366] width 310 height 23
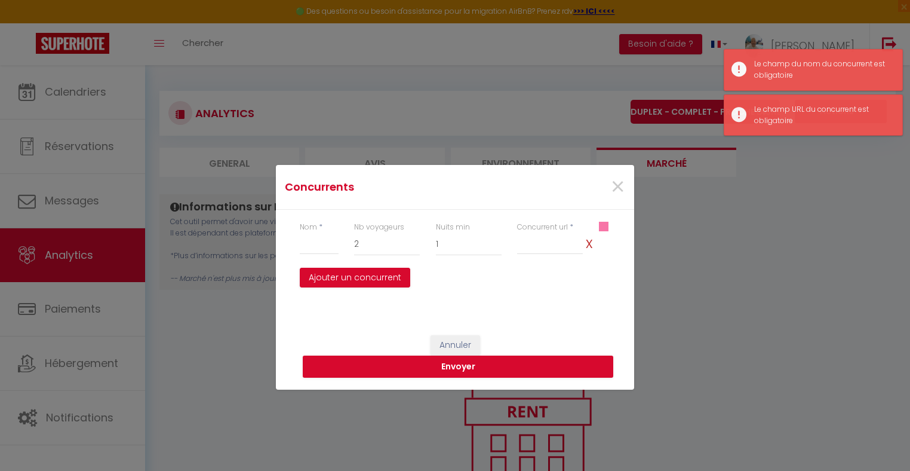
click at [729, 278] on div "Concurrents × Nom * Nb voyageurs 1 2 3 4 5 6 7 8 9 10 11 12 13 14 15 16 17 18 1…" at bounding box center [455, 235] width 910 height 471
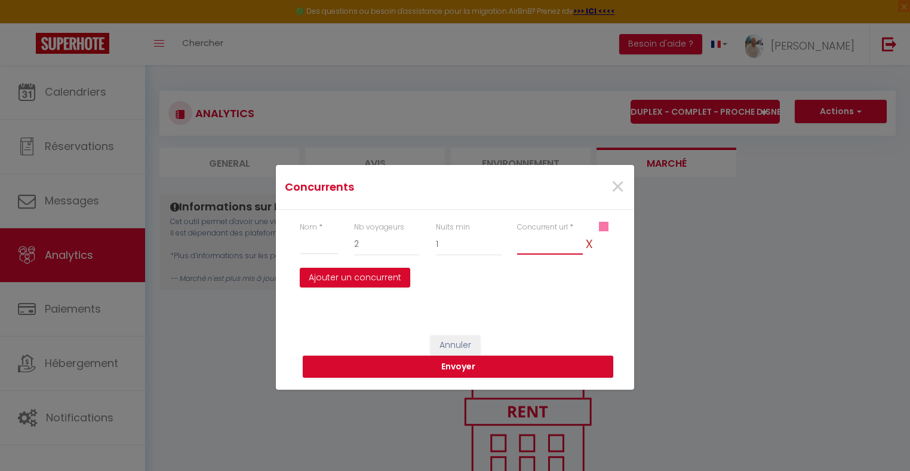
click at [558, 244] on input "Nom" at bounding box center [550, 243] width 66 height 21
click at [380, 245] on select "1 2 3 4 5 6 7 8 9 10 11 12 13 14 15 16 17 18 19 20" at bounding box center [387, 244] width 66 height 23
select select "4"
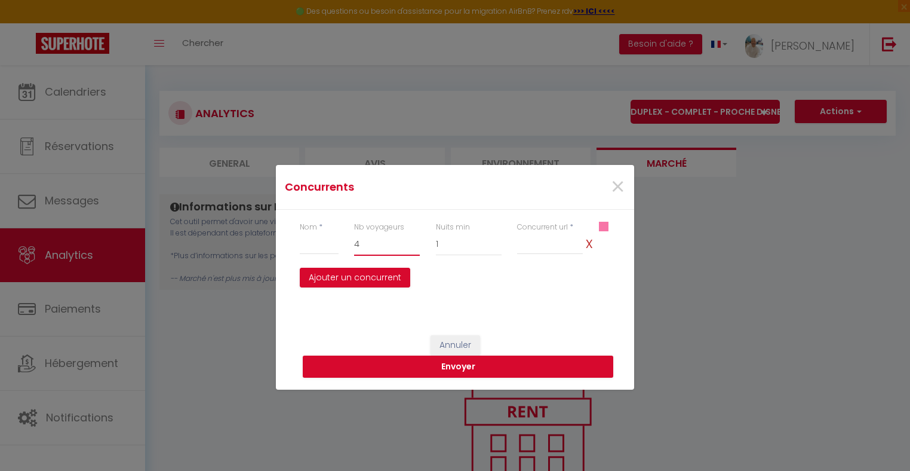
click at [354, 233] on select "1 2 3 4 5 6 7 8 9 10 11 12 13 14 15 16 17 18 19 20" at bounding box center [387, 244] width 66 height 23
click at [304, 247] on input "text" at bounding box center [319, 243] width 39 height 21
type input "DUPLEX"
click at [410, 247] on select "1 2 3 4 5 6 7 8 9 10 11 12 13 14 15 16 17 18 19 20" at bounding box center [387, 244] width 66 height 23
click at [493, 240] on select "1 2 3 4 5 6 7 8 9 10 11 12 13 14 15 16 17 18 19 20 21 22 23 24 25 26 27 28 29 30" at bounding box center [469, 244] width 66 height 23
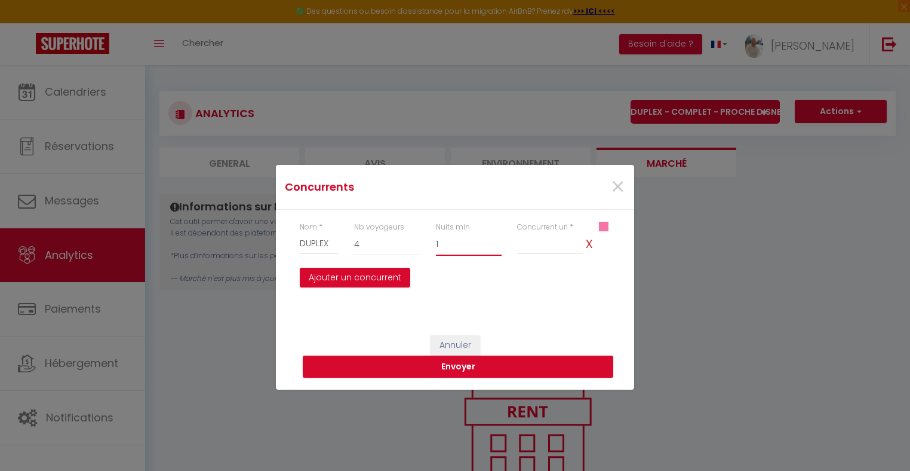
click at [436, 233] on select "1 2 3 4 5 6 7 8 9 10 11 12 13 14 15 16 17 18 19 20 21 22 23 24 25 26 27 28 29 30" at bounding box center [469, 244] width 66 height 23
click at [516, 313] on div "Annuler Envoyer" at bounding box center [455, 344] width 358 height 90
click at [452, 247] on select "1 2 3 4 5 6 7 8 9 10 11 12 13 14 15 16 17 18 19 20 21 22 23 24 25 26 27 28 29 30" at bounding box center [469, 244] width 66 height 23
select select "2"
click at [436, 233] on select "1 2 3 4 5 6 7 8 9 10 11 12 13 14 15 16 17 18 19 20 21 22 23 24 25 26 27 28 29 30" at bounding box center [469, 244] width 66 height 23
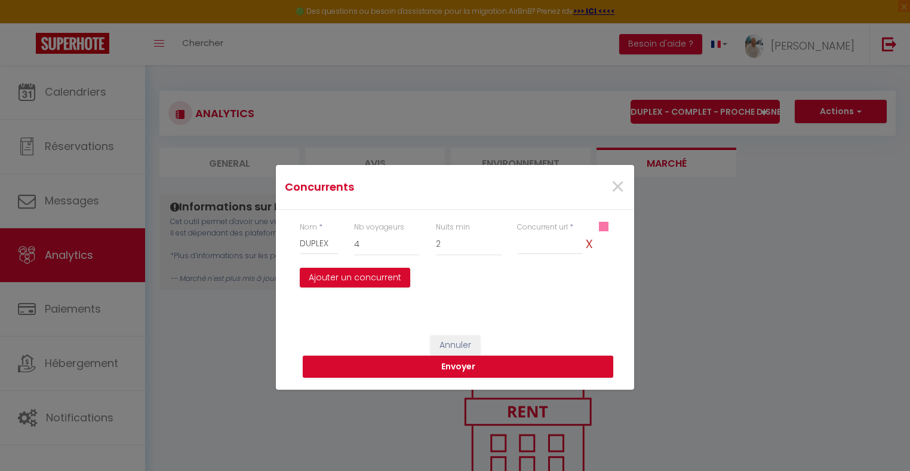
click at [494, 319] on div "Annuler Envoyer" at bounding box center [455, 344] width 358 height 90
click at [542, 247] on input "Nom" at bounding box center [550, 243] width 66 height 21
click at [620, 184] on span "×" at bounding box center [617, 187] width 15 height 36
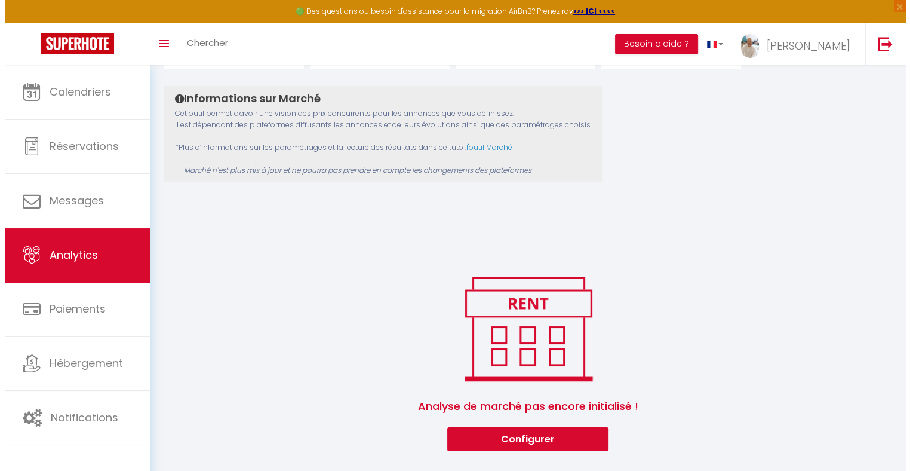
scroll to position [111, 0]
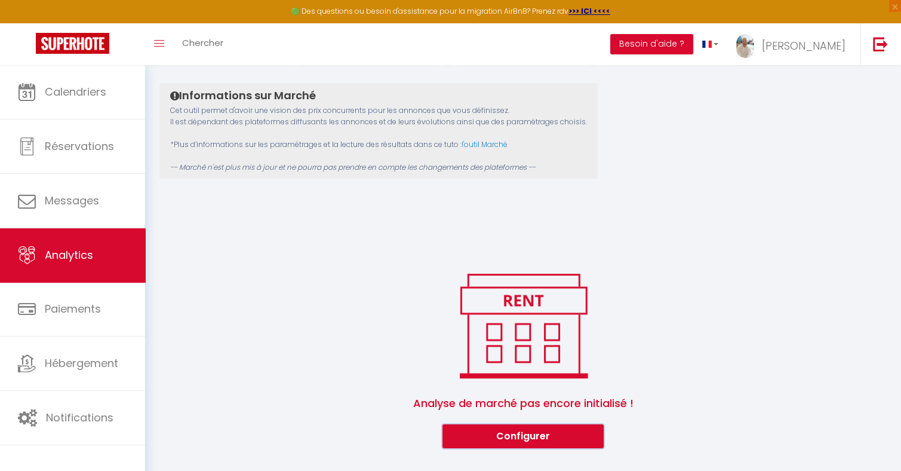
click at [530, 426] on button "Configurer" at bounding box center [522, 436] width 161 height 24
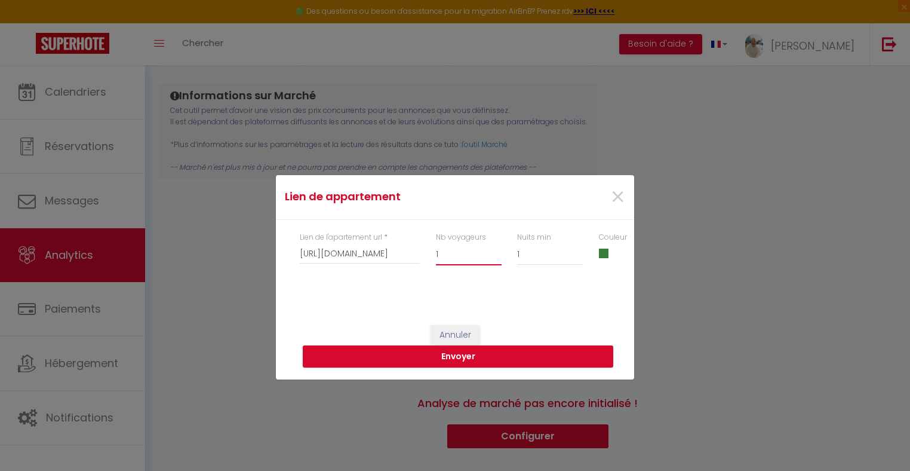
click at [463, 253] on select "1 2 3 4 5 6 7 8 9 10 11 12 13 14 15 16 17 18 19 20" at bounding box center [469, 253] width 66 height 23
select select "4"
click at [436, 242] on select "1 2 3 4 5 6 7 8 9 10 11 12 13 14 15 16 17 18 19 20" at bounding box center [469, 253] width 66 height 23
click at [539, 254] on select "1 2 3 4 5 6 7 8 9 10 11 12 13 14 15 16 17 18 19 20 21 22 23 24 25 26 27 28 29 30" at bounding box center [550, 253] width 66 height 23
select select "2"
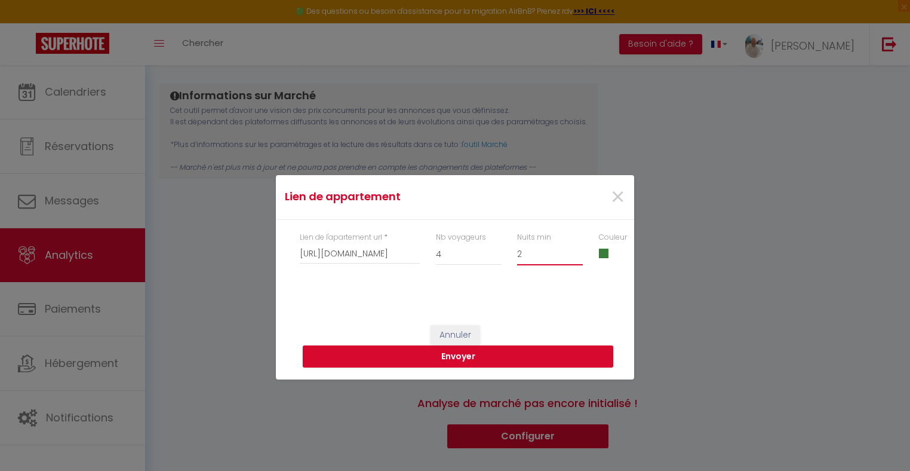
click at [517, 242] on select "1 2 3 4 5 6 7 8 9 10 11 12 13 14 15 16 17 18 19 20 21 22 23 24 25 26 27 28 29 30" at bounding box center [550, 253] width 66 height 23
click at [461, 353] on button "Envoyer" at bounding box center [458, 356] width 310 height 23
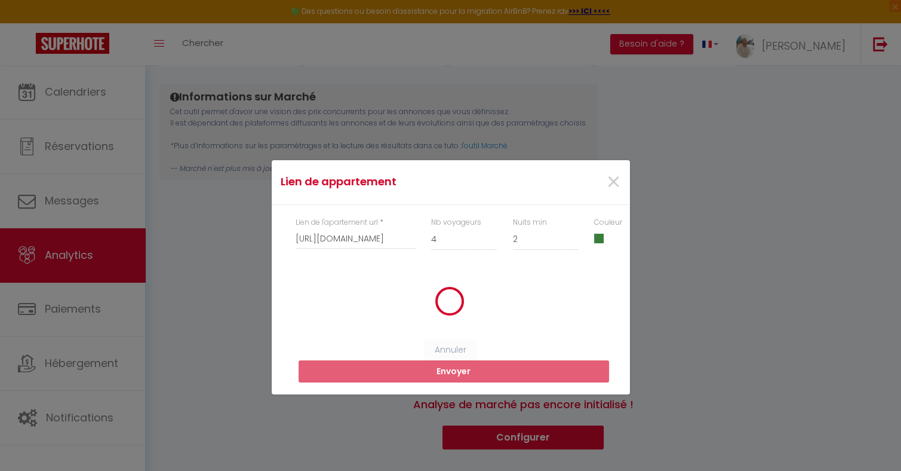
select select "2"
select select "1"
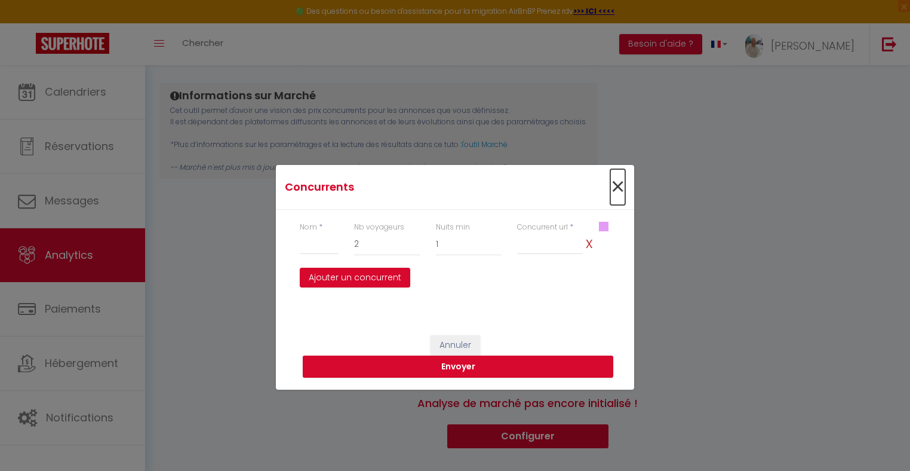
click at [614, 184] on span "×" at bounding box center [617, 187] width 15 height 36
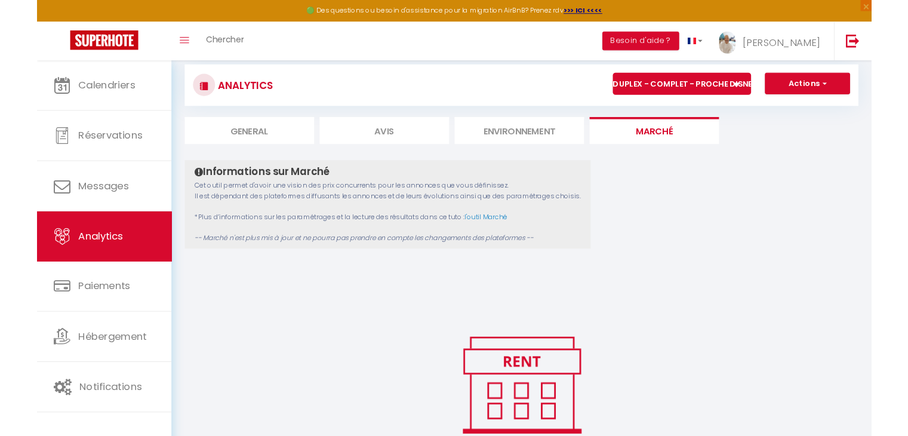
scroll to position [0, 0]
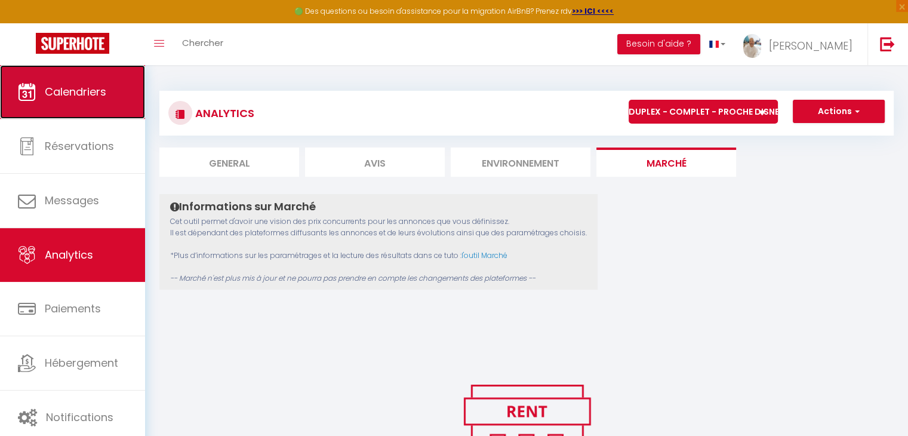
click at [81, 97] on span "Calendriers" at bounding box center [75, 91] width 61 height 15
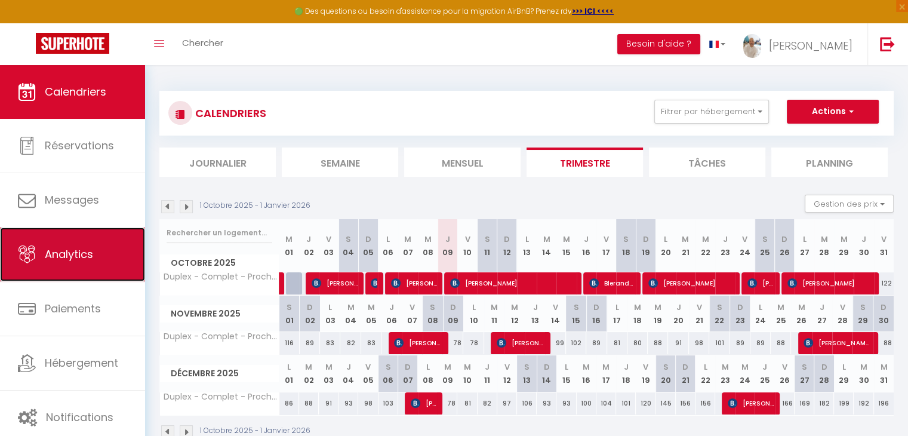
click at [81, 244] on link "Analytics" at bounding box center [72, 254] width 145 height 54
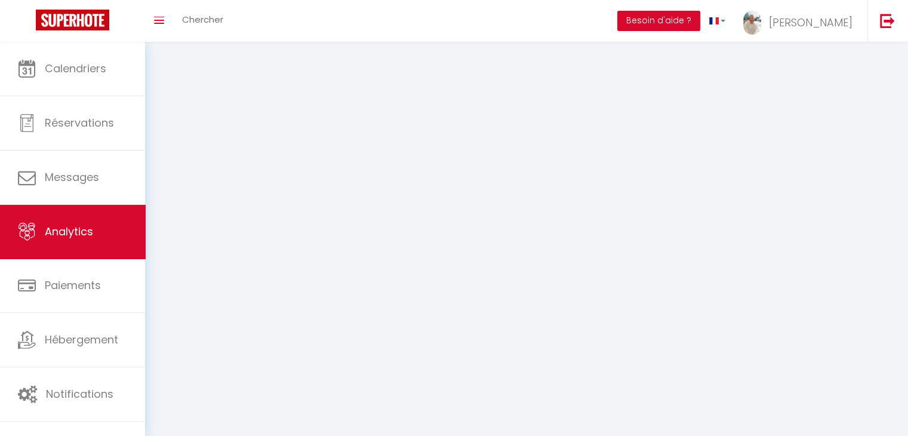
select select "2025"
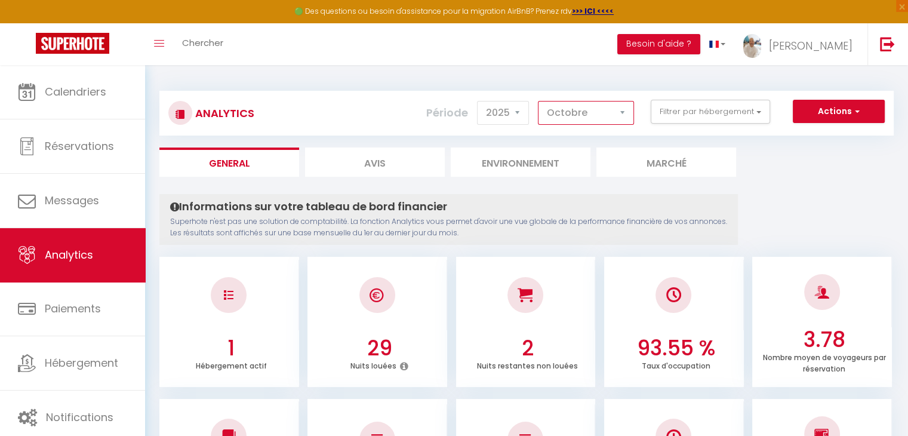
click at [623, 110] on select "[PERSON_NAME] Mars Avril Mai Juin Juillet Août Septembre Octobre Novembre Décem…" at bounding box center [586, 113] width 96 height 24
click at [539, 101] on select "[PERSON_NAME] Mars Avril Mai Juin Juillet Août Septembre Octobre Novembre Décem…" at bounding box center [586, 113] width 96 height 24
click at [623, 110] on select "[PERSON_NAME] Mars Avril Mai Juin Juillet Août Septembre Octobre Novembre Décem…" at bounding box center [586, 113] width 96 height 24
select select "12"
click at [539, 101] on select "[PERSON_NAME] Mars Avril Mai Juin Juillet Août Septembre Octobre Novembre Décem…" at bounding box center [586, 113] width 96 height 24
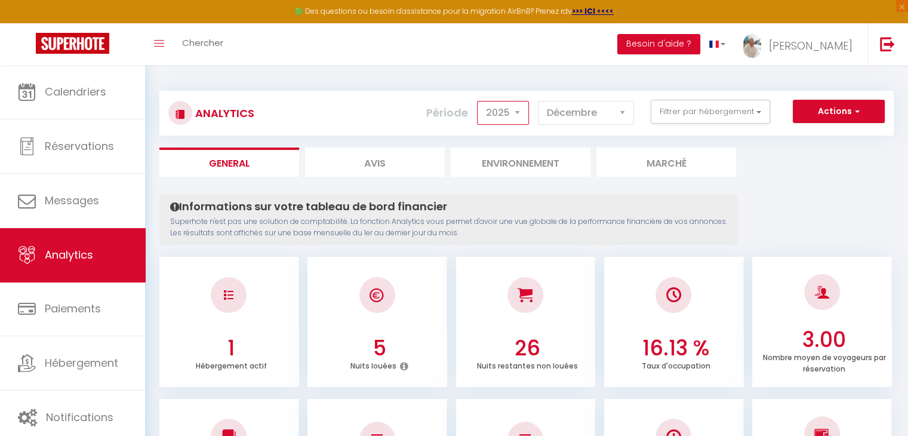
click at [519, 109] on select "2014 2015 2016 2017 2018 2019 2020 2021 2022 2023 2024 2025 2026 2027" at bounding box center [503, 113] width 52 height 24
select select "2024"
click at [479, 101] on select "2014 2015 2016 2017 2018 2019 2020 2021 2022 2023 2024 2025 2026 2027" at bounding box center [503, 113] width 52 height 24
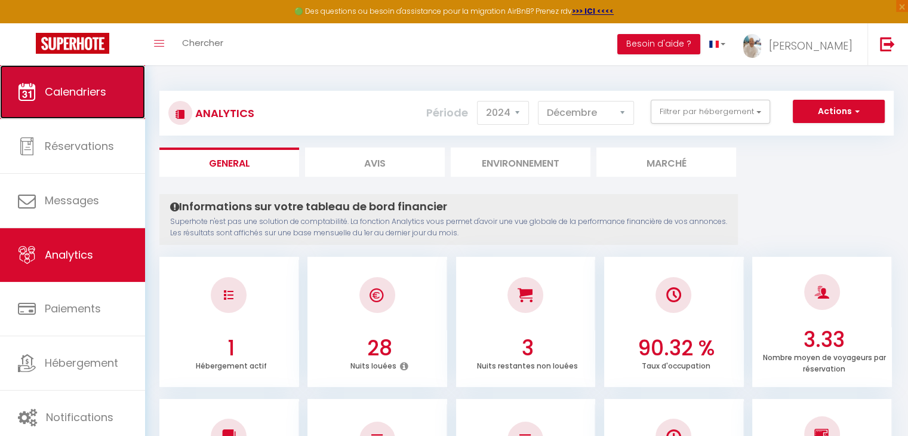
click at [82, 95] on span "Calendriers" at bounding box center [75, 91] width 61 height 15
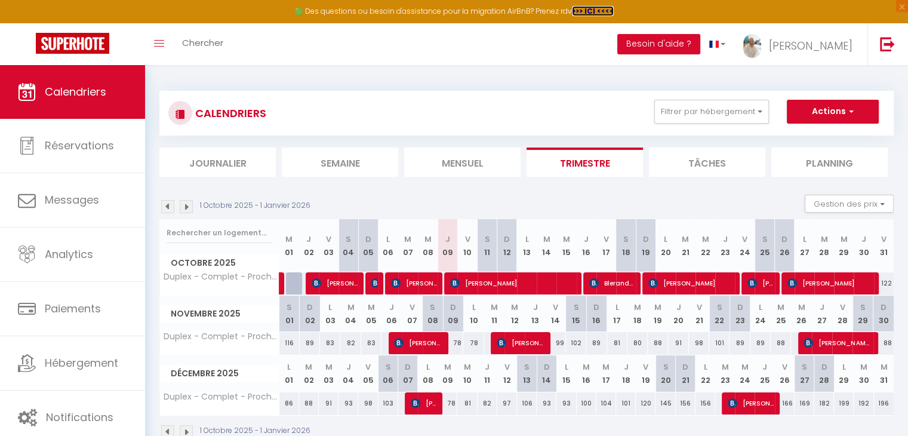
click at [588, 11] on strong ">>> ICI <<<<" at bounding box center [593, 11] width 42 height 10
